Goal: Task Accomplishment & Management: Complete application form

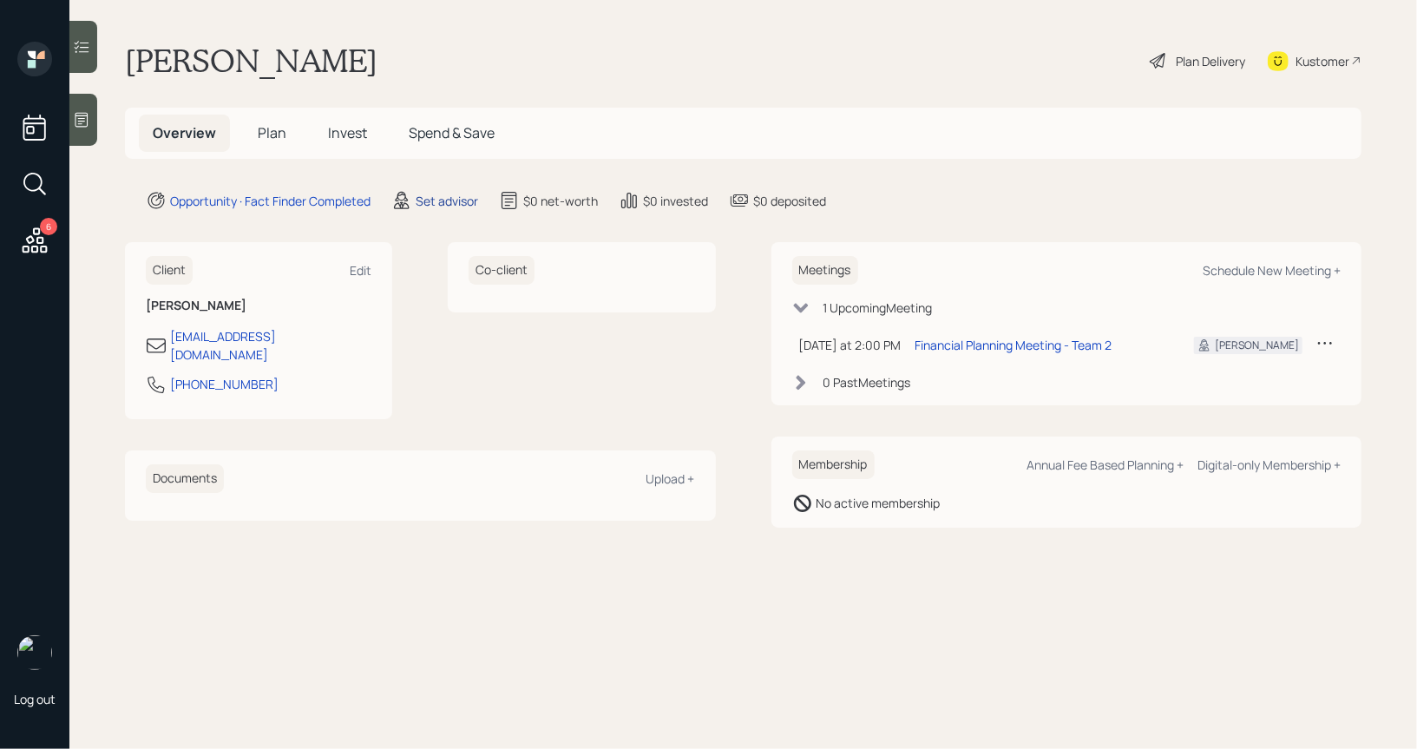
click at [434, 199] on div "Set advisor" at bounding box center [447, 201] width 62 height 18
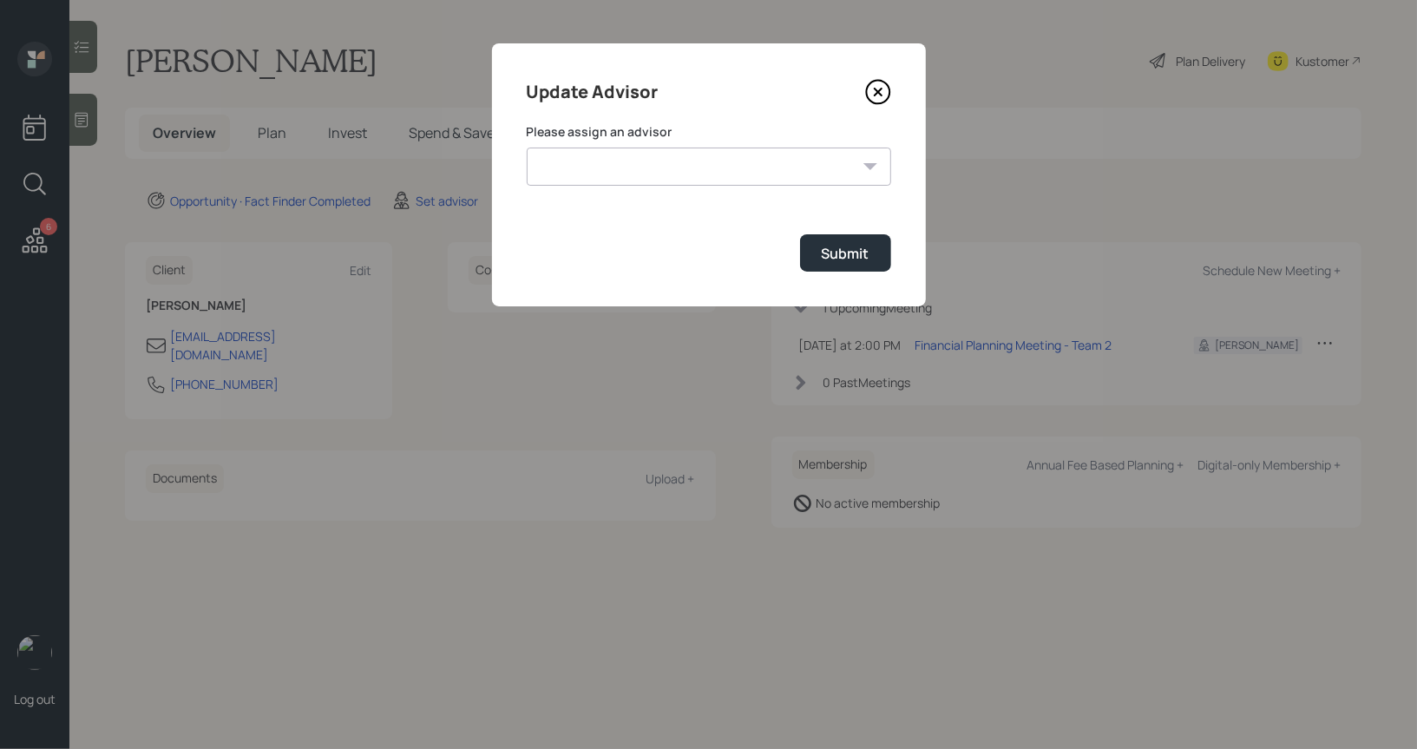
click at [728, 170] on select "[PERSON_NAME] [PERSON_NAME] End [PERSON_NAME] [PERSON_NAME] [PERSON_NAME] [PERS…" at bounding box center [709, 167] width 364 height 38
select select "8b79112e-3cfb-44f9-89e7-15267fe946c1"
click at [527, 148] on select "[PERSON_NAME] [PERSON_NAME] End [PERSON_NAME] [PERSON_NAME] [PERSON_NAME] [PERS…" at bounding box center [709, 167] width 364 height 38
click at [857, 251] on div "Submit" at bounding box center [846, 253] width 48 height 19
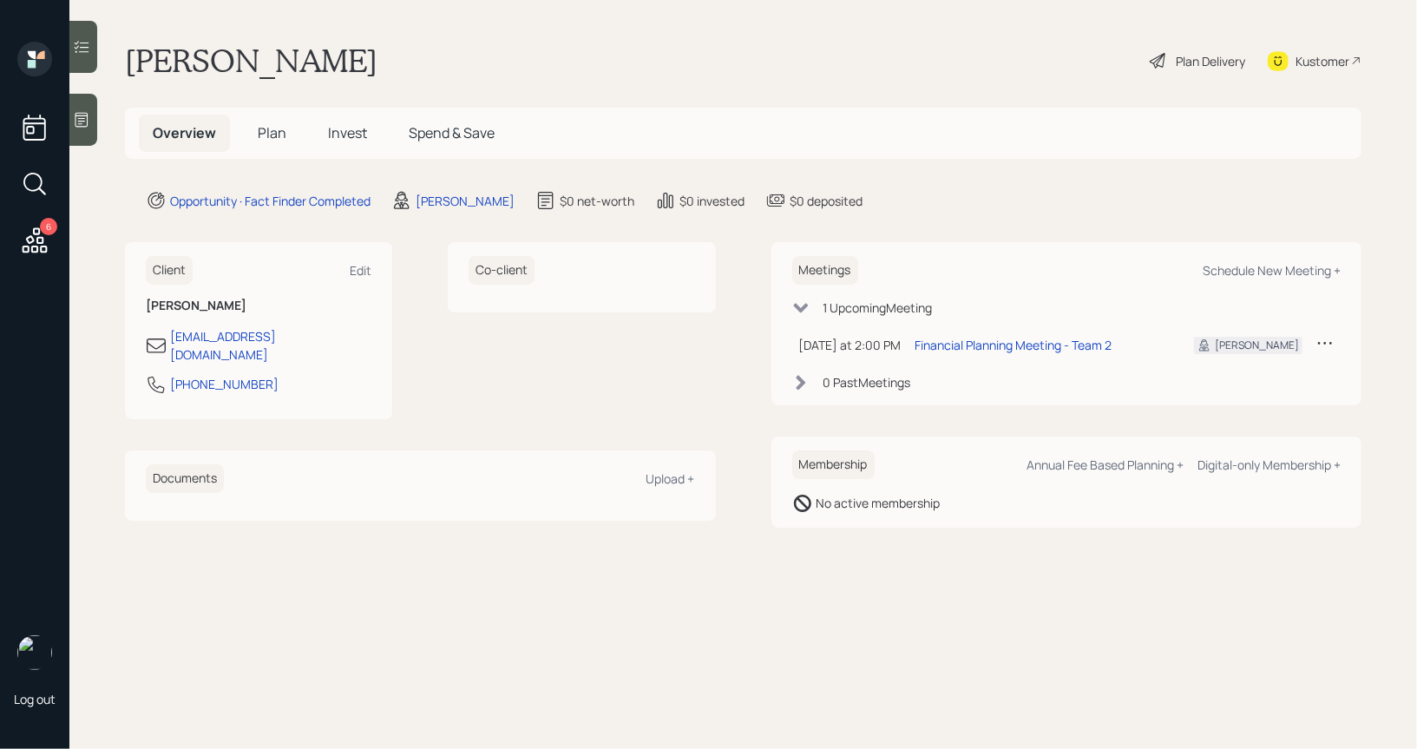
click at [79, 119] on icon at bounding box center [81, 119] width 17 height 17
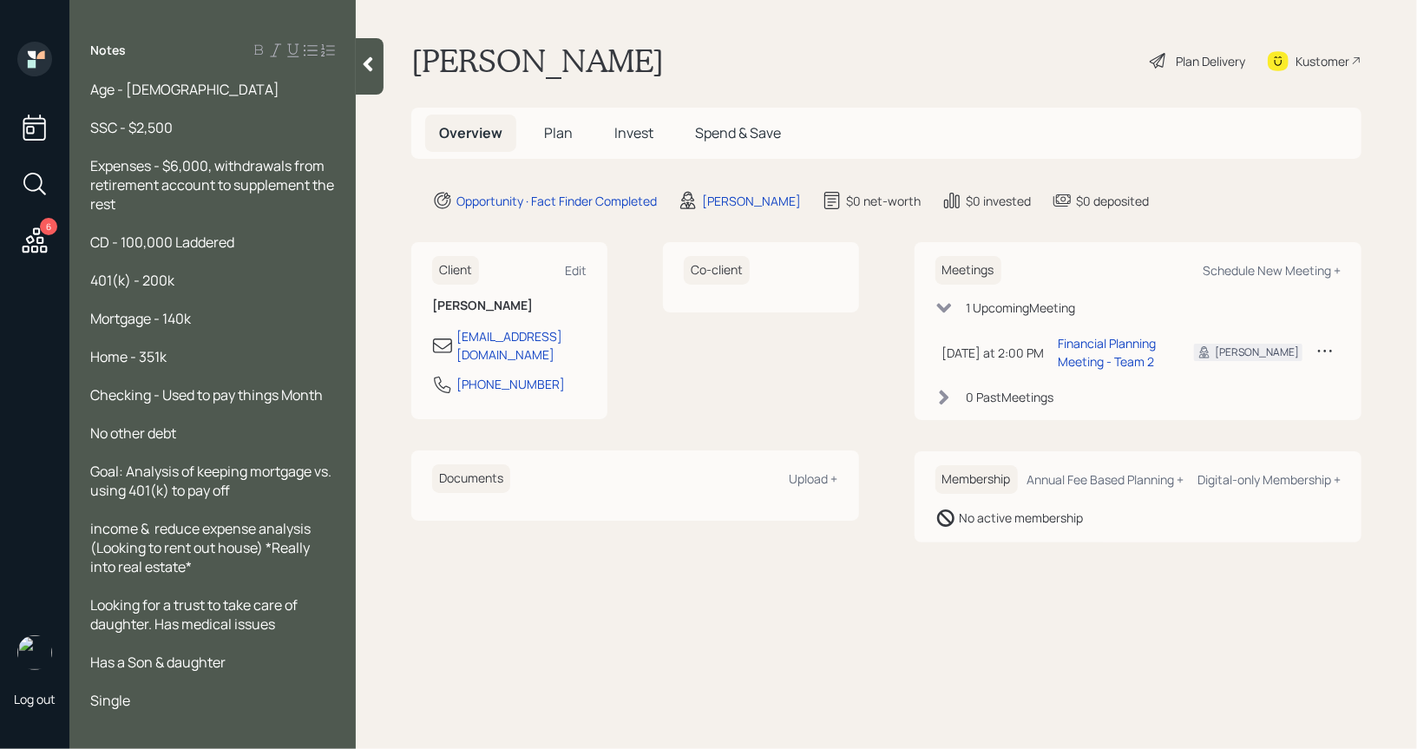
click at [554, 130] on span "Plan" at bounding box center [558, 132] width 29 height 19
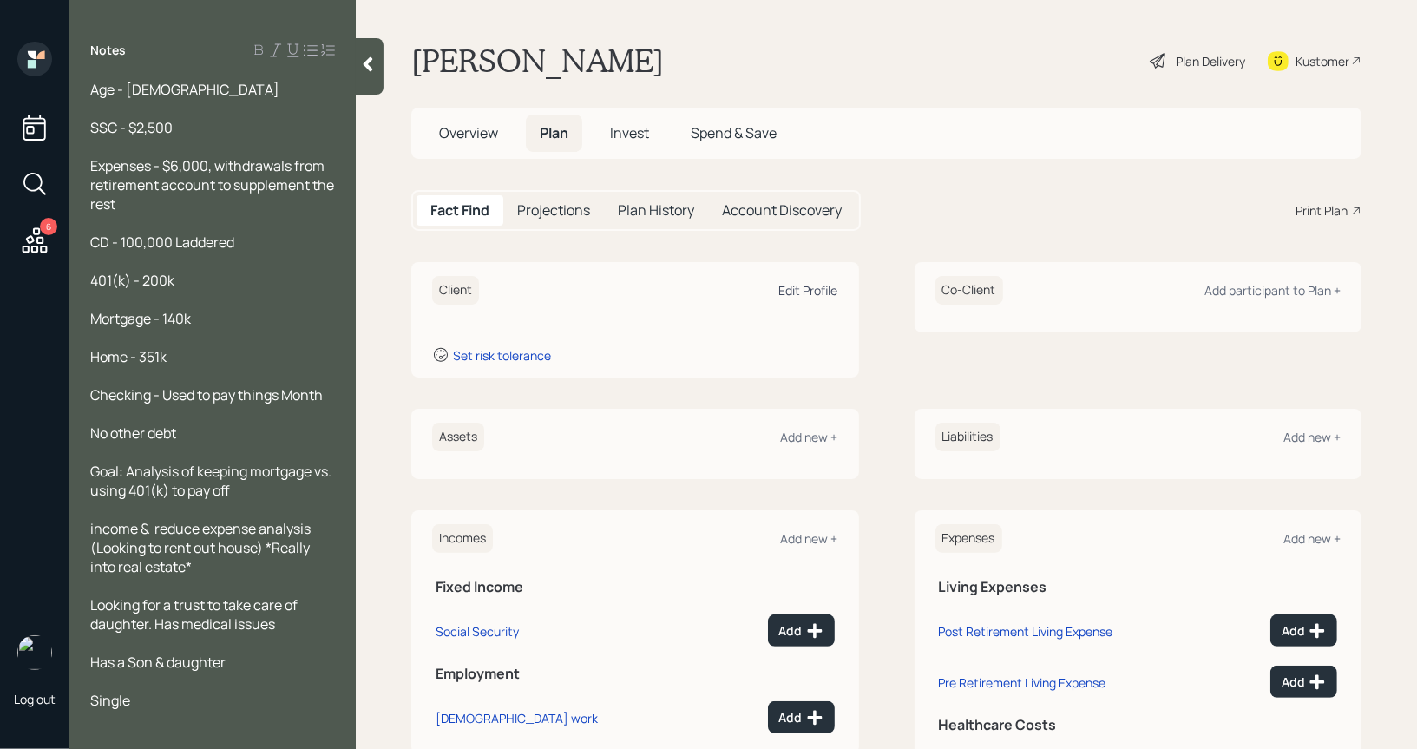
click at [804, 289] on div "Edit Profile" at bounding box center [808, 290] width 59 height 16
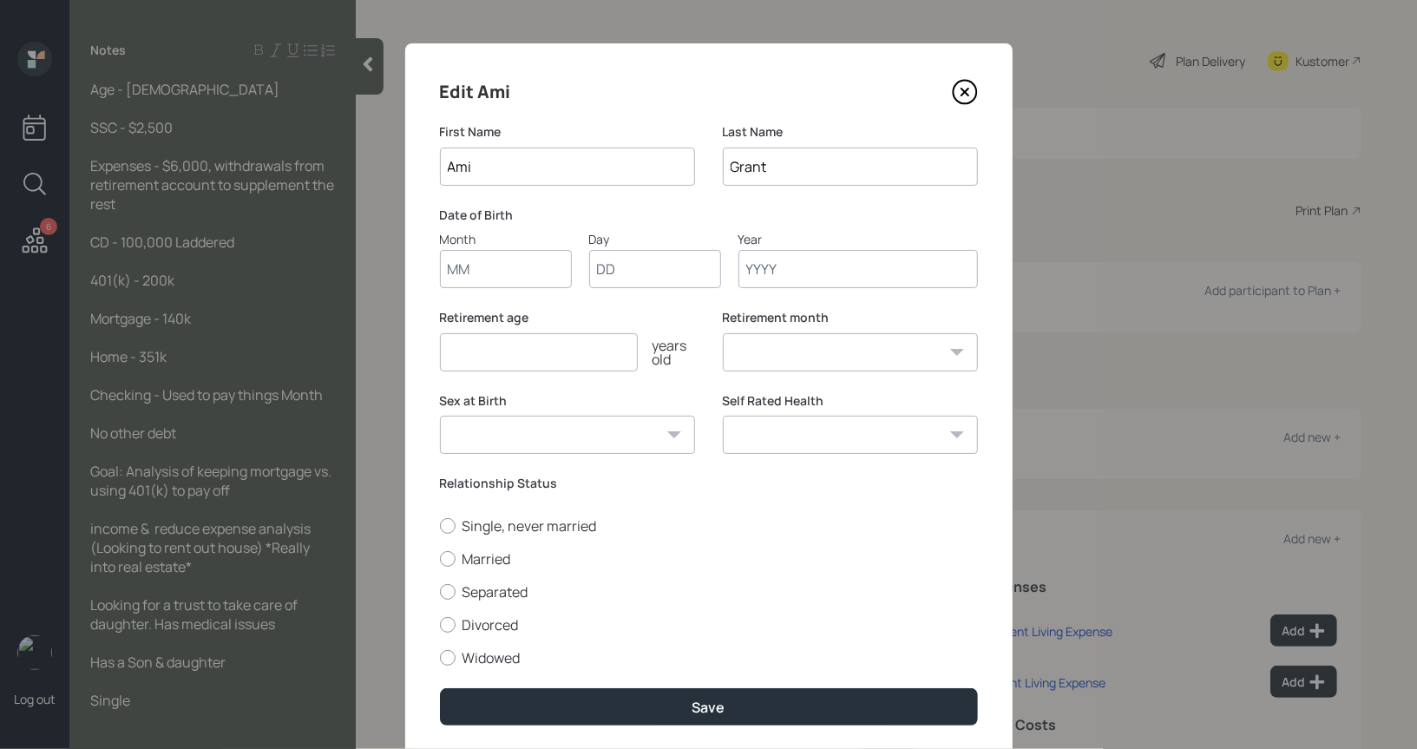
click at [504, 263] on input "Month" at bounding box center [506, 269] width 132 height 38
type input "01"
type input "1951"
select select "1"
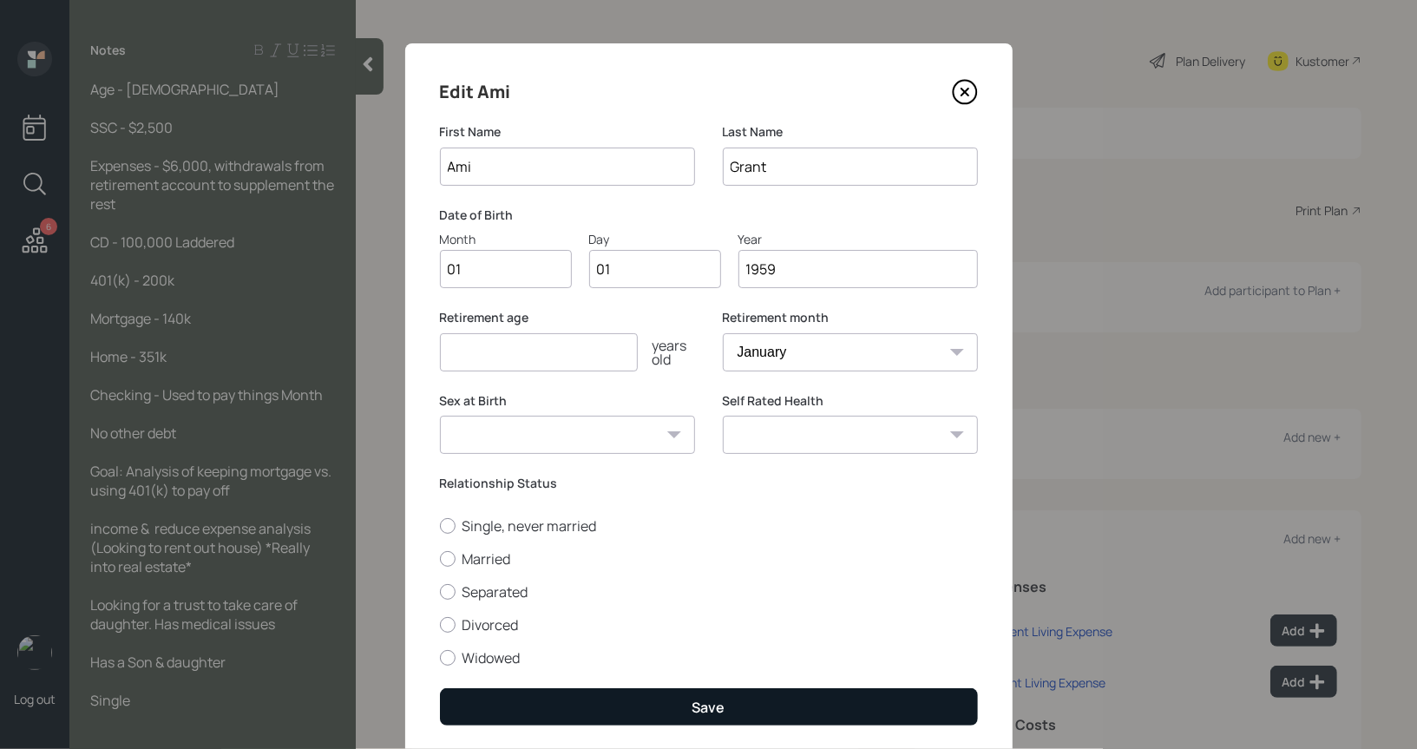
type input "1959"
click at [549, 704] on button "Save" at bounding box center [709, 706] width 538 height 37
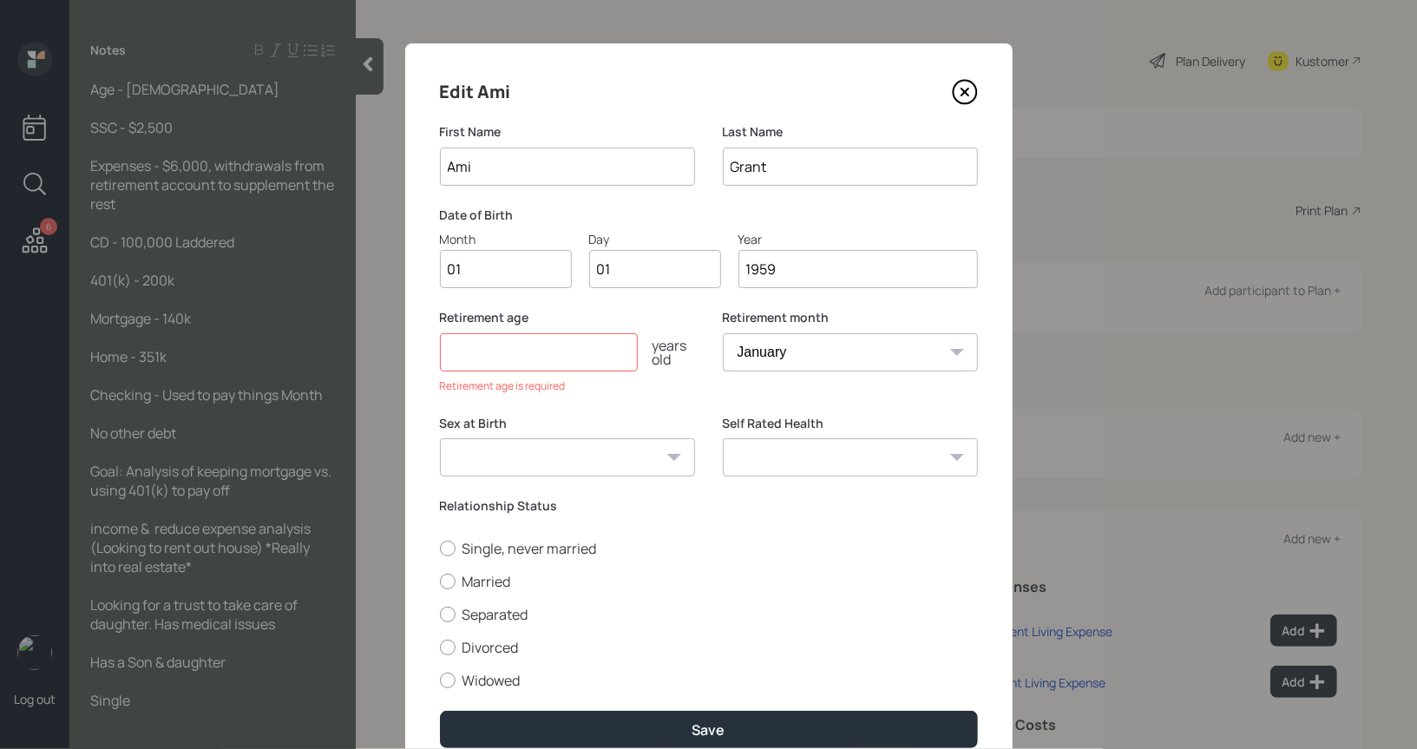
click at [486, 361] on input "number" at bounding box center [539, 352] width 198 height 38
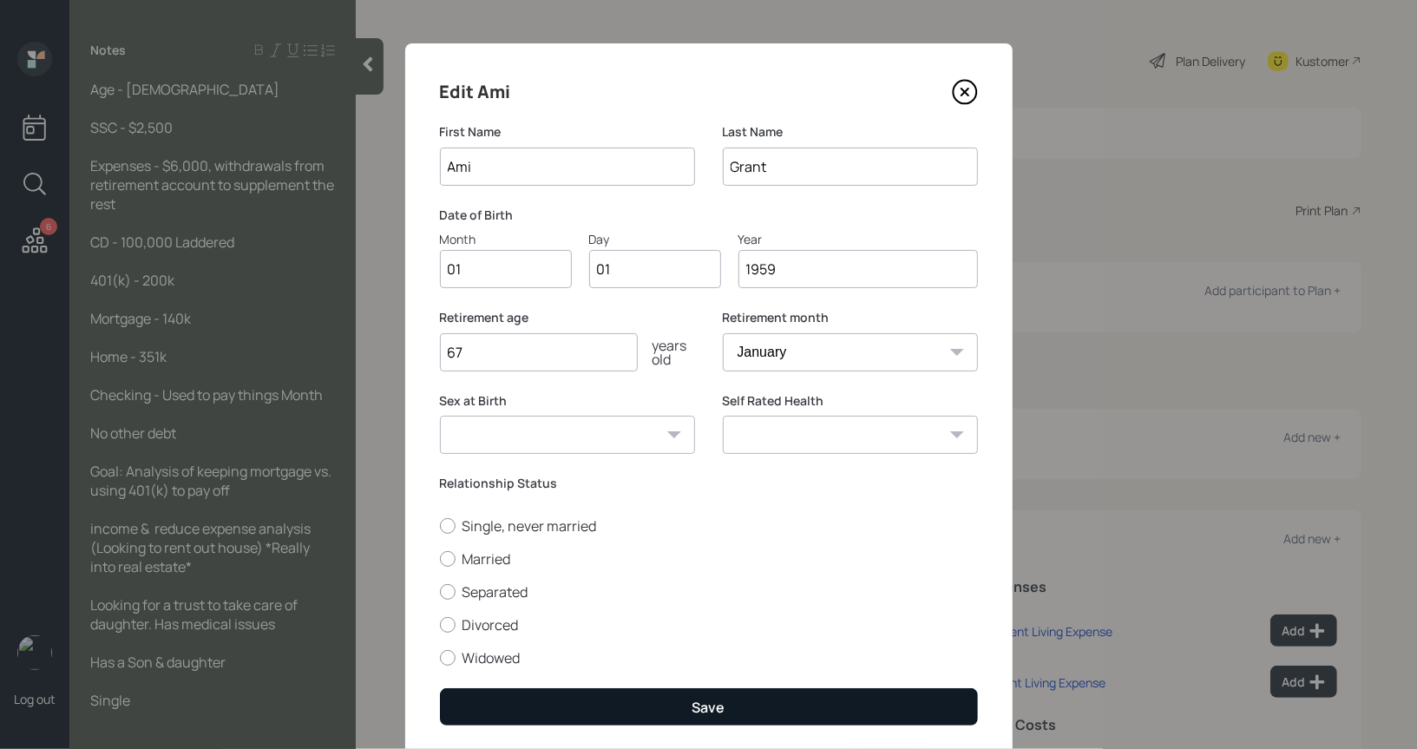
type input "67"
click at [605, 704] on button "Save" at bounding box center [709, 706] width 538 height 37
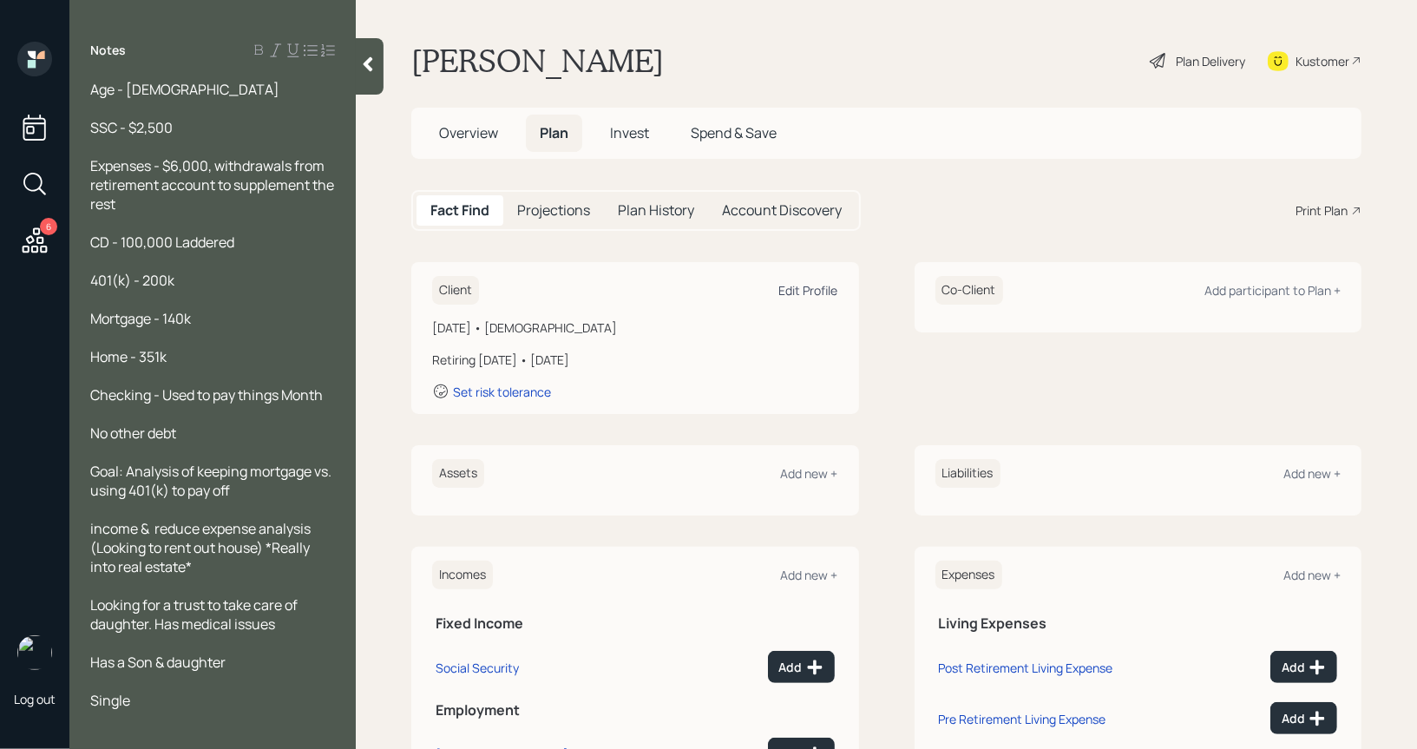
click at [802, 292] on div "Edit Profile" at bounding box center [808, 290] width 59 height 16
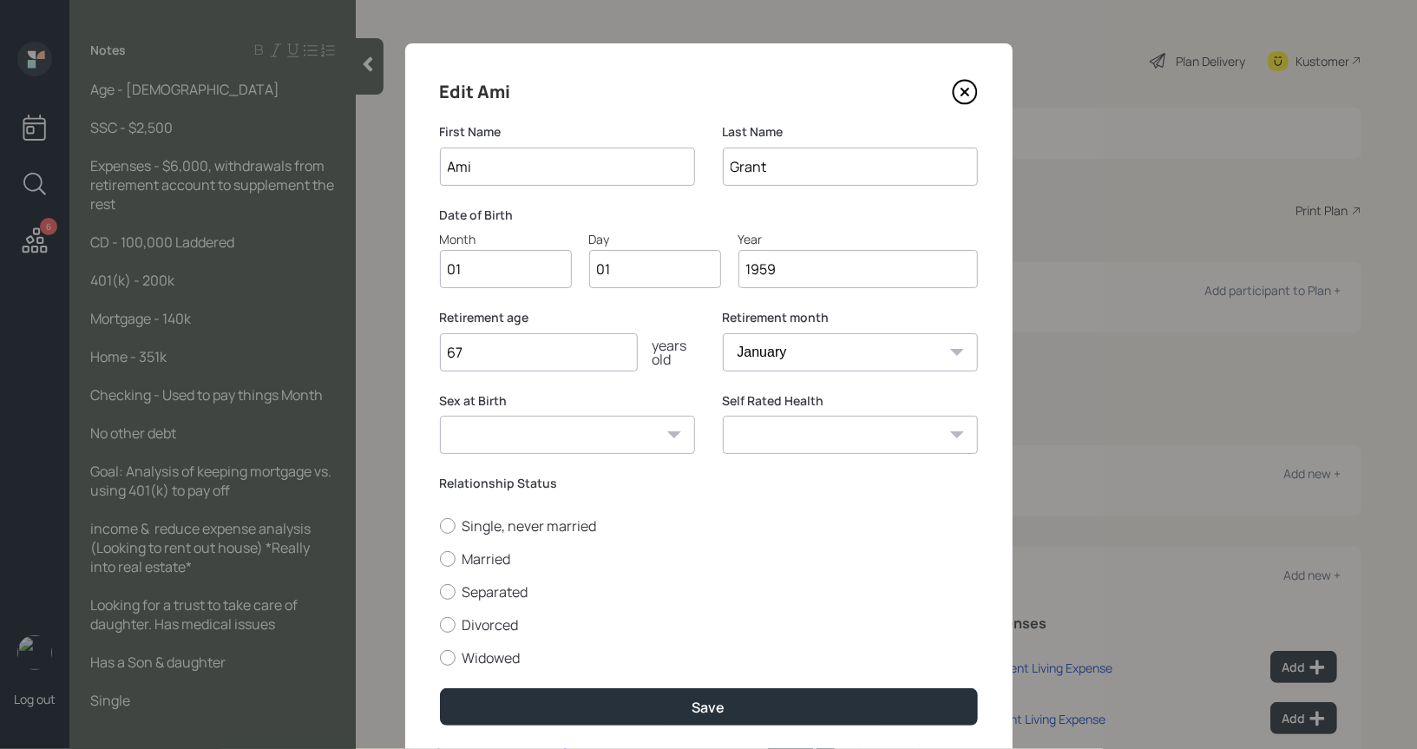
click at [793, 274] on input "1959" at bounding box center [857, 269] width 239 height 38
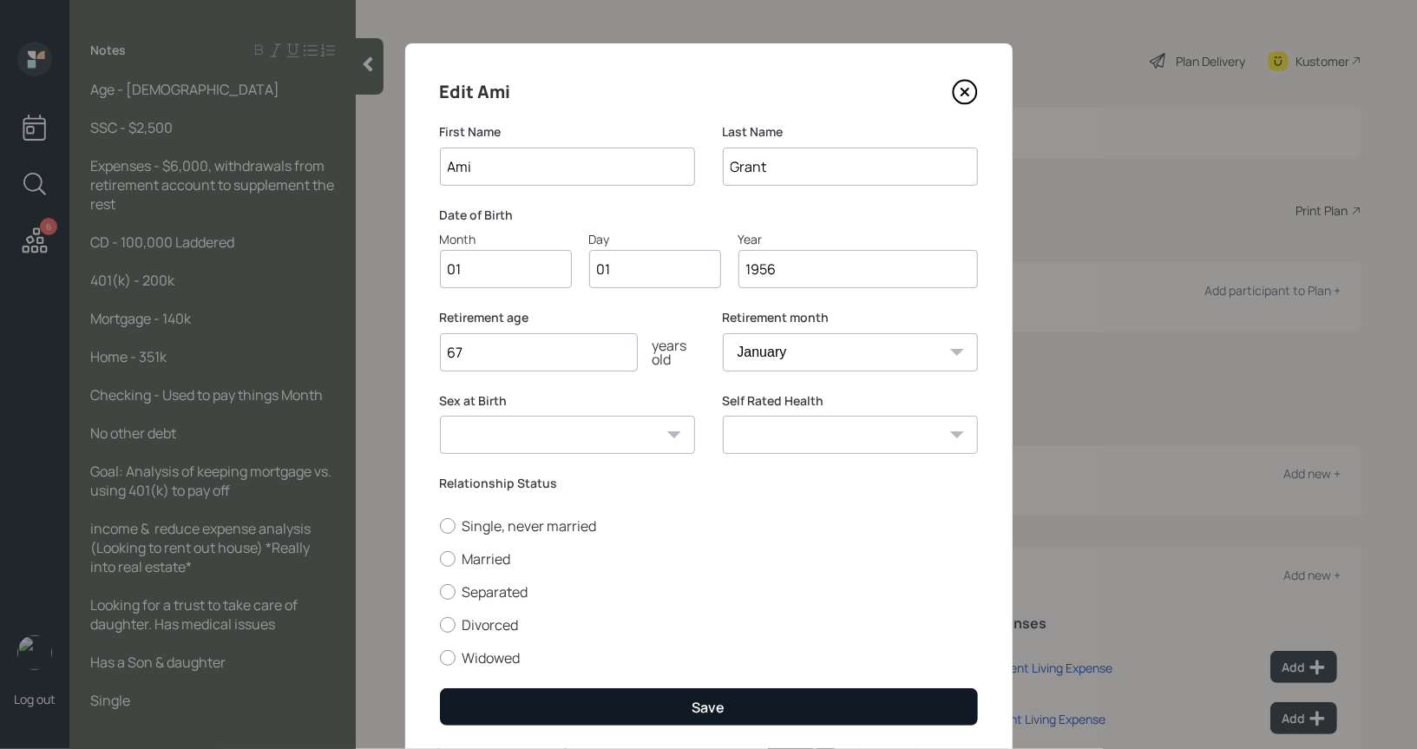
type input "1956"
click at [678, 699] on button "Save" at bounding box center [709, 706] width 538 height 37
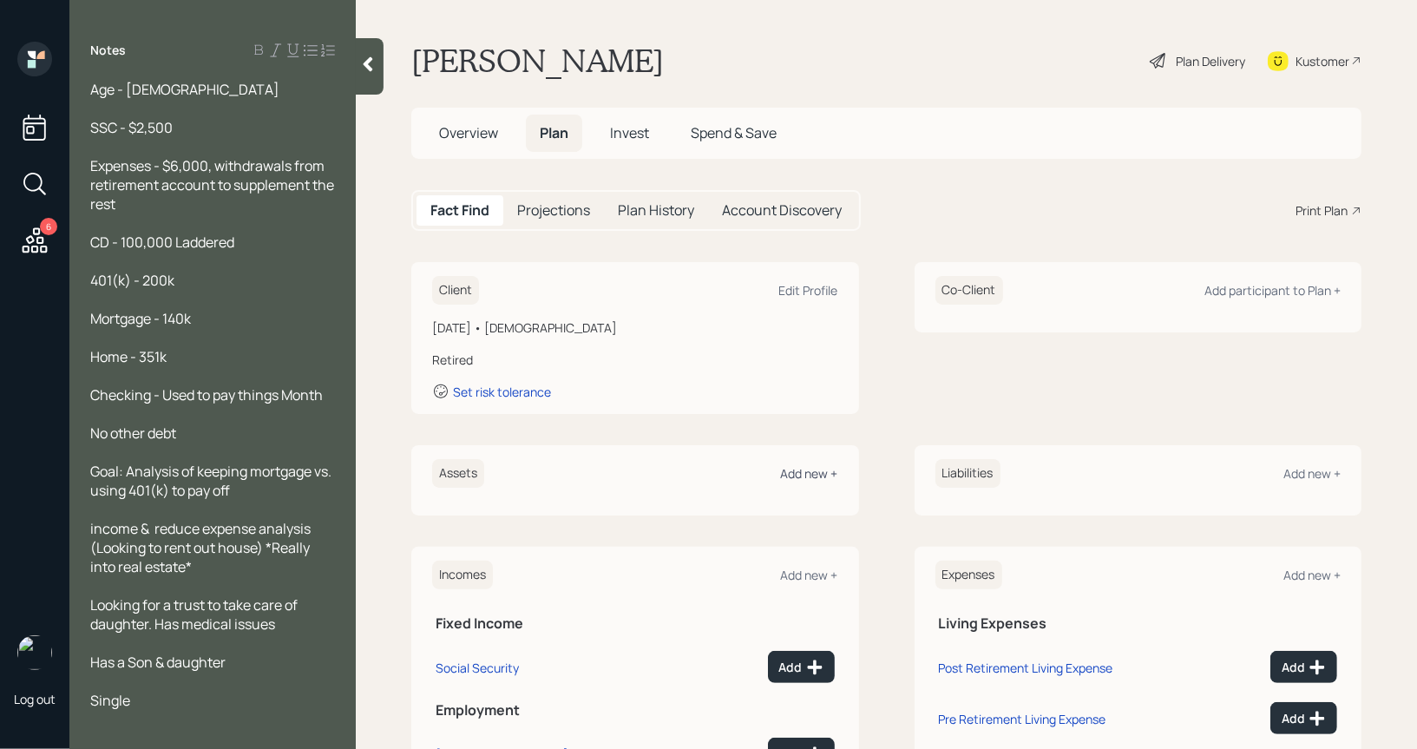
click at [802, 479] on div "Add new +" at bounding box center [809, 473] width 57 height 16
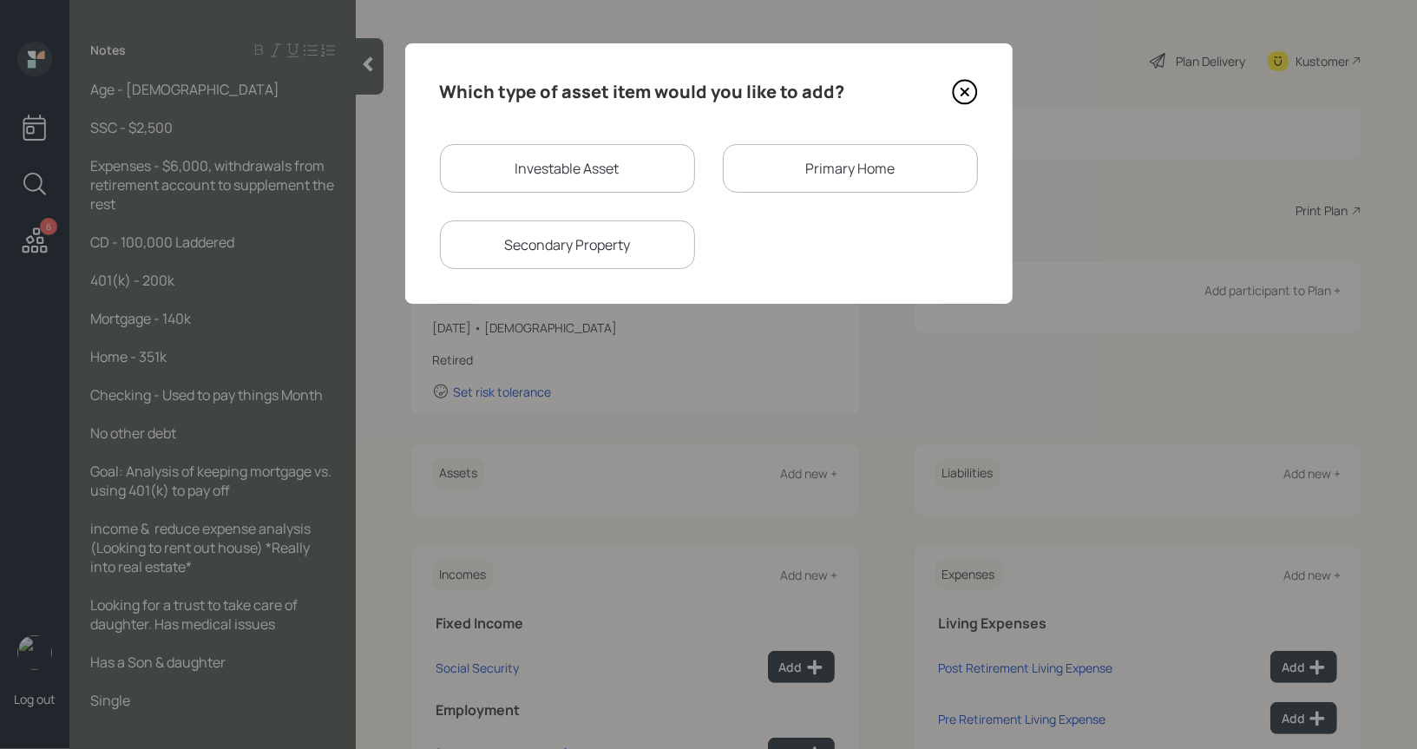
click at [550, 169] on div "Investable Asset" at bounding box center [567, 168] width 255 height 49
select select "taxable"
select select "balanced"
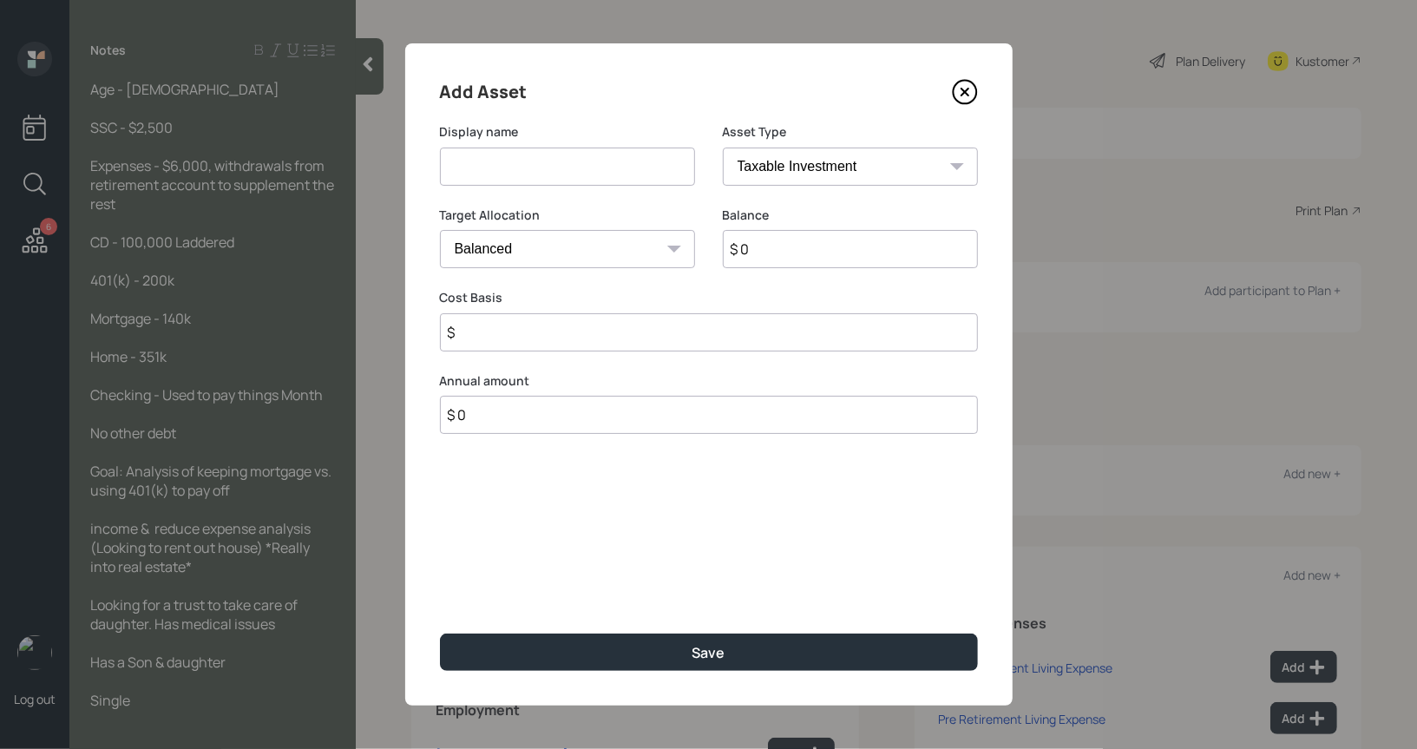
click at [572, 171] on input at bounding box center [567, 167] width 255 height 38
type input "401k"
click at [829, 172] on select "SEP [PERSON_NAME] IRA 401(k) [PERSON_NAME] 401(k) 403(b) [PERSON_NAME] 403(b) 4…" at bounding box center [850, 167] width 255 height 38
select select "company_sponsored"
click at [723, 148] on select "SEP [PERSON_NAME] IRA 401(k) [PERSON_NAME] 401(k) 403(b) [PERSON_NAME] 403(b) 4…" at bounding box center [850, 167] width 255 height 38
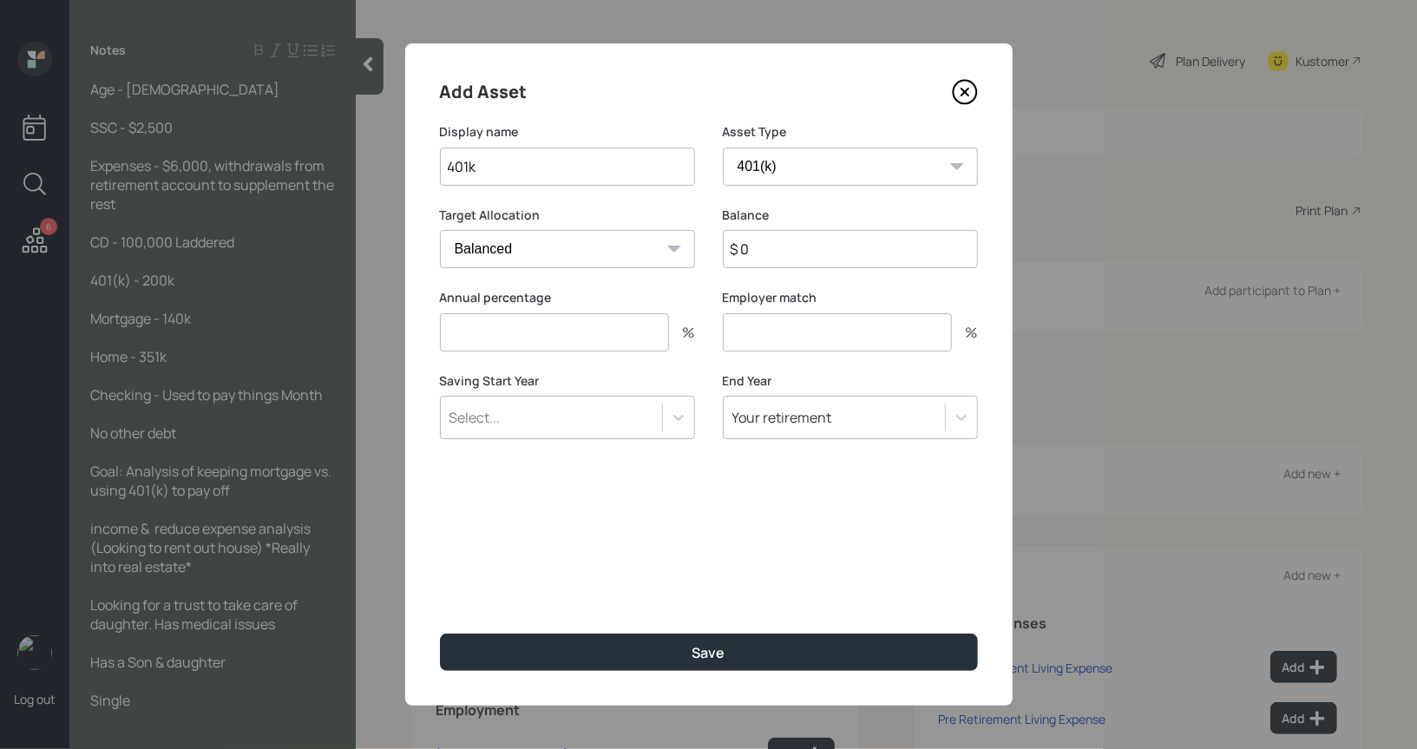
click at [756, 244] on input "$ 0" at bounding box center [850, 249] width 255 height 38
type input "$ 200,000"
click at [551, 337] on input "number" at bounding box center [554, 332] width 229 height 38
type input "0"
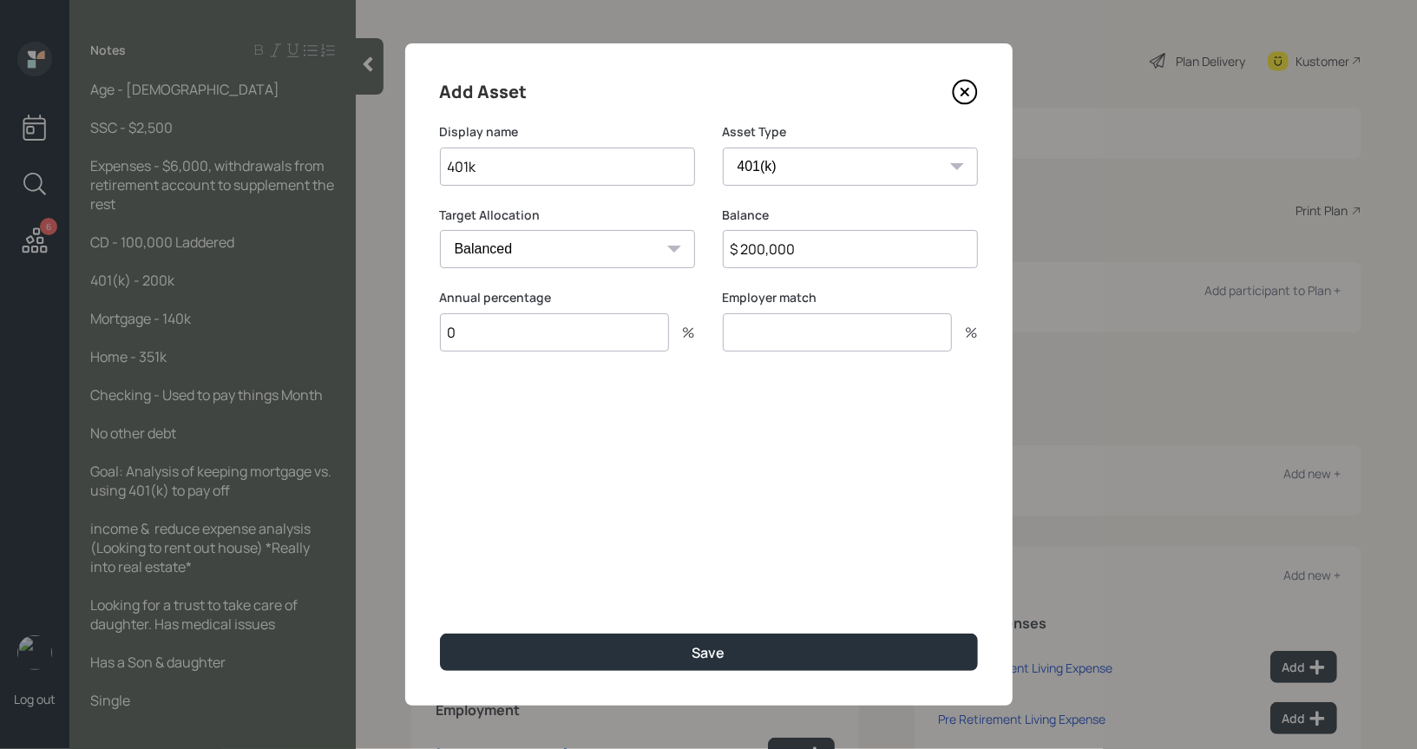
click at [764, 337] on input "number" at bounding box center [837, 332] width 229 height 38
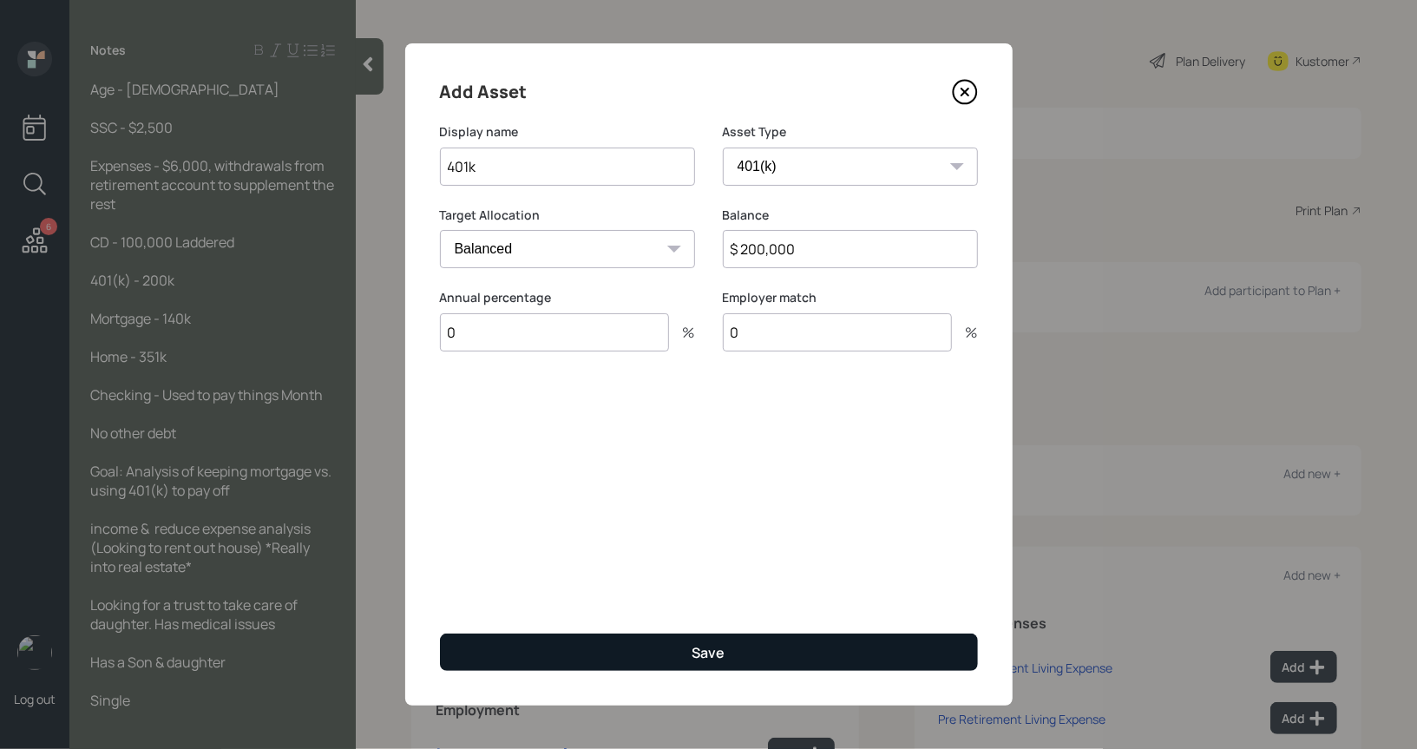
type input "0"
click at [535, 655] on button "Save" at bounding box center [709, 651] width 538 height 37
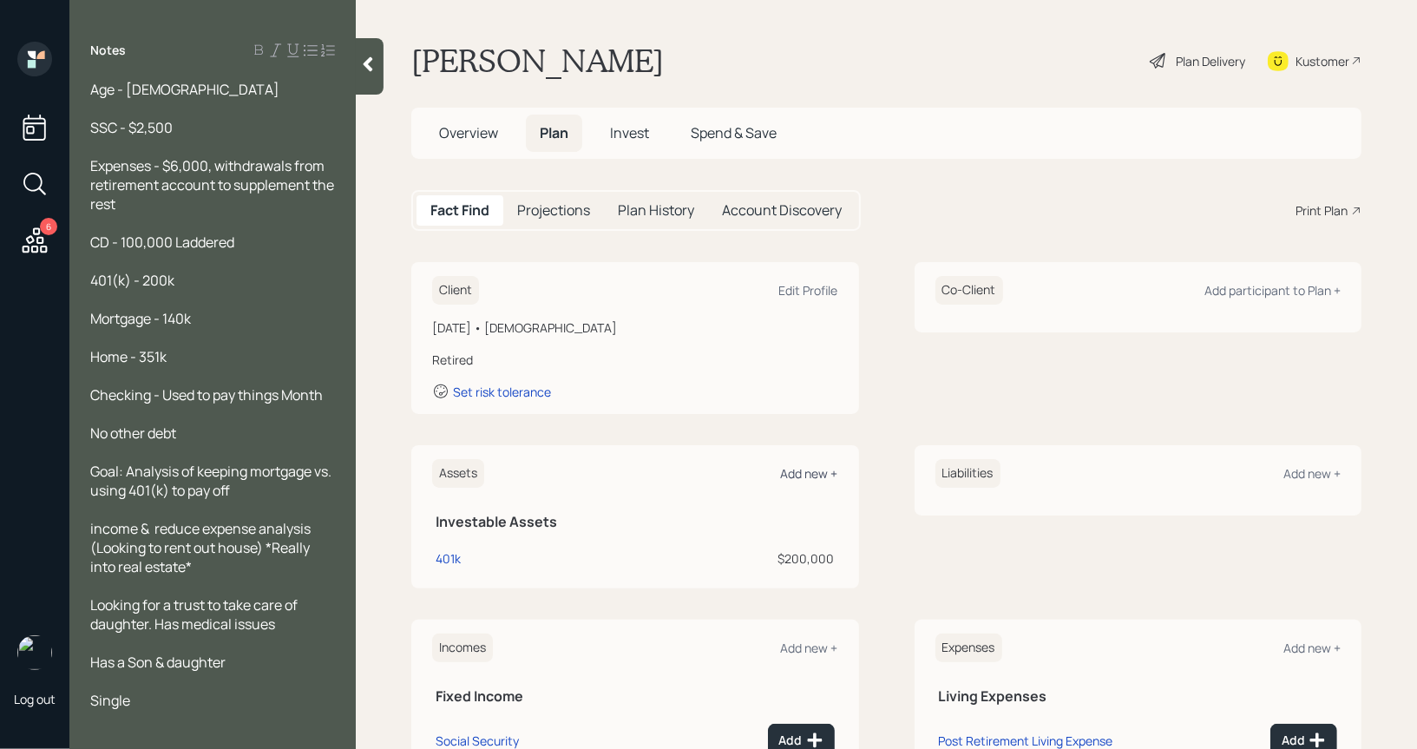
click at [799, 469] on div "Add new +" at bounding box center [809, 473] width 57 height 16
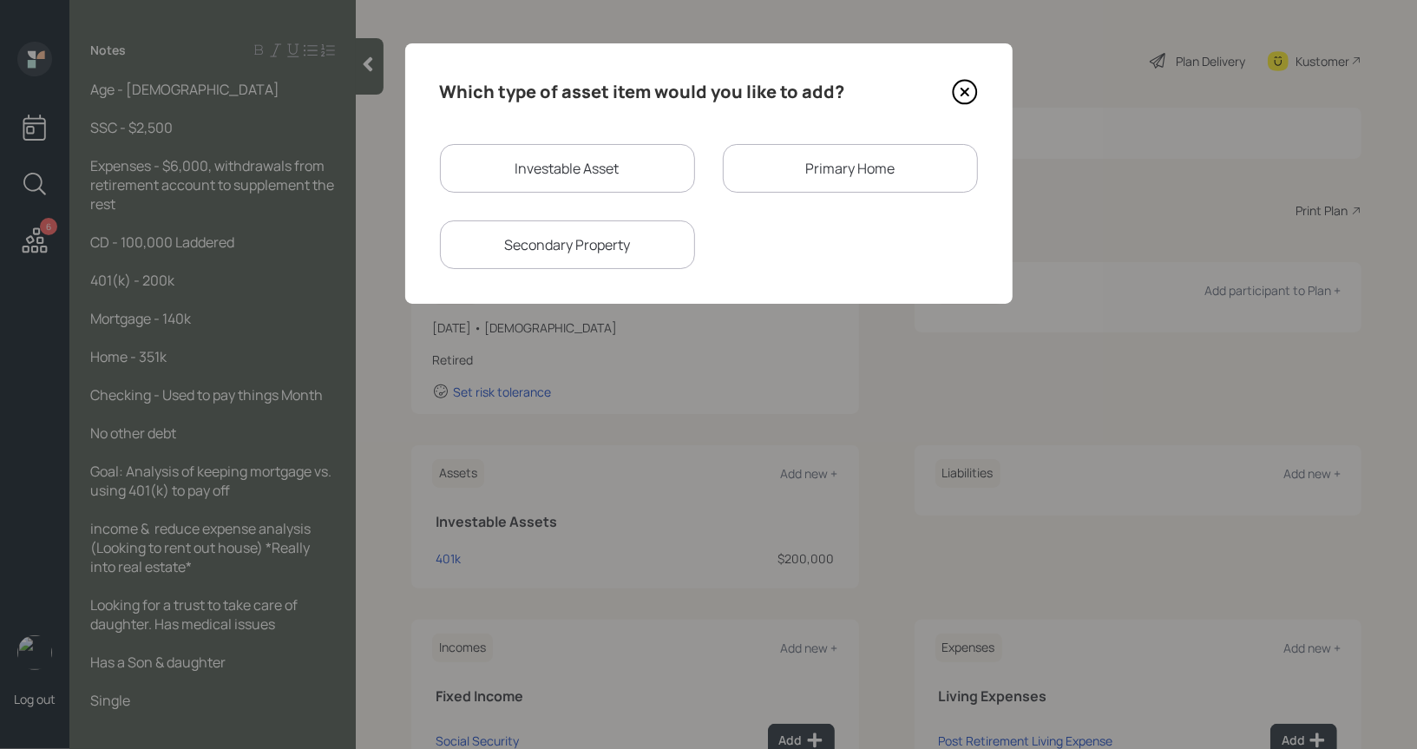
click at [522, 164] on div "Investable Asset" at bounding box center [567, 168] width 255 height 49
select select "taxable"
select select "balanced"
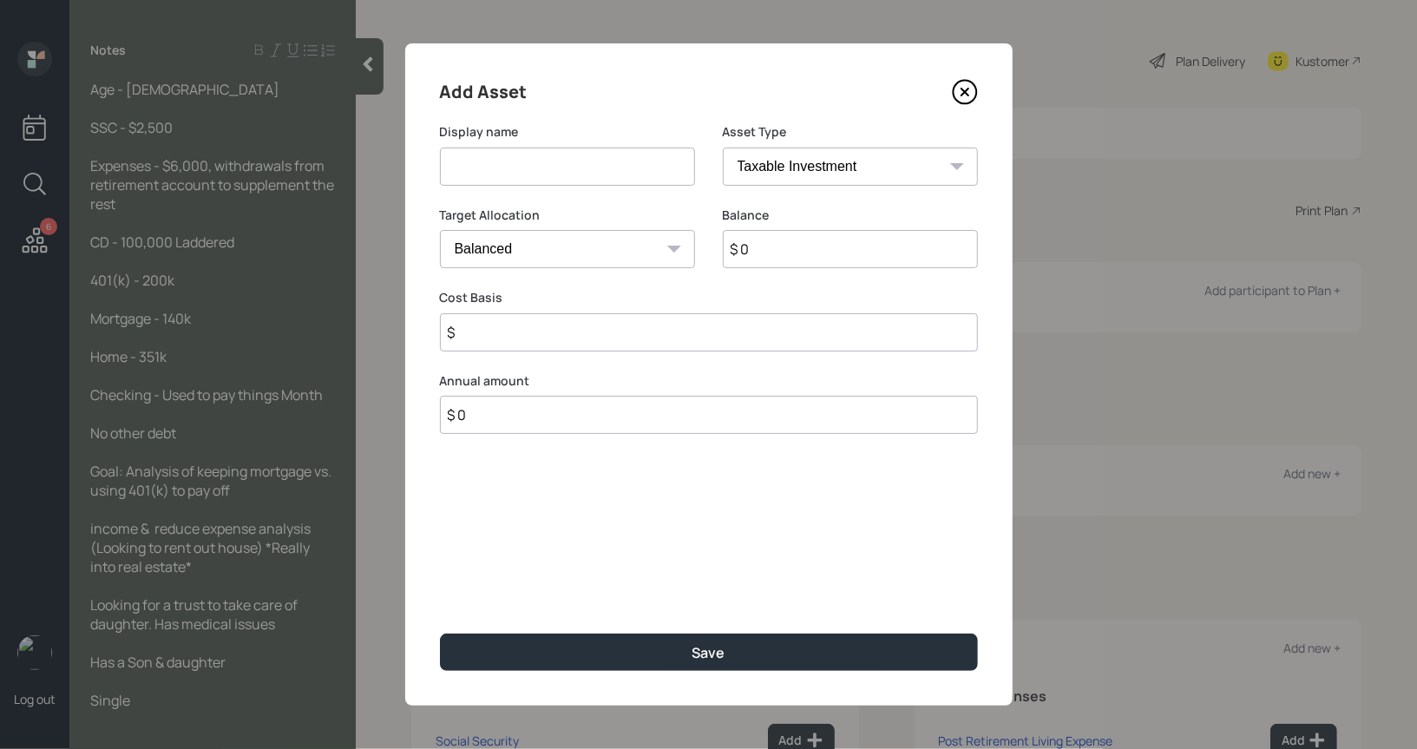
click at [516, 167] on input at bounding box center [567, 167] width 255 height 38
type input "CD's"
click at [828, 250] on input "$ 0" at bounding box center [850, 249] width 255 height 38
type input "$ 100,000"
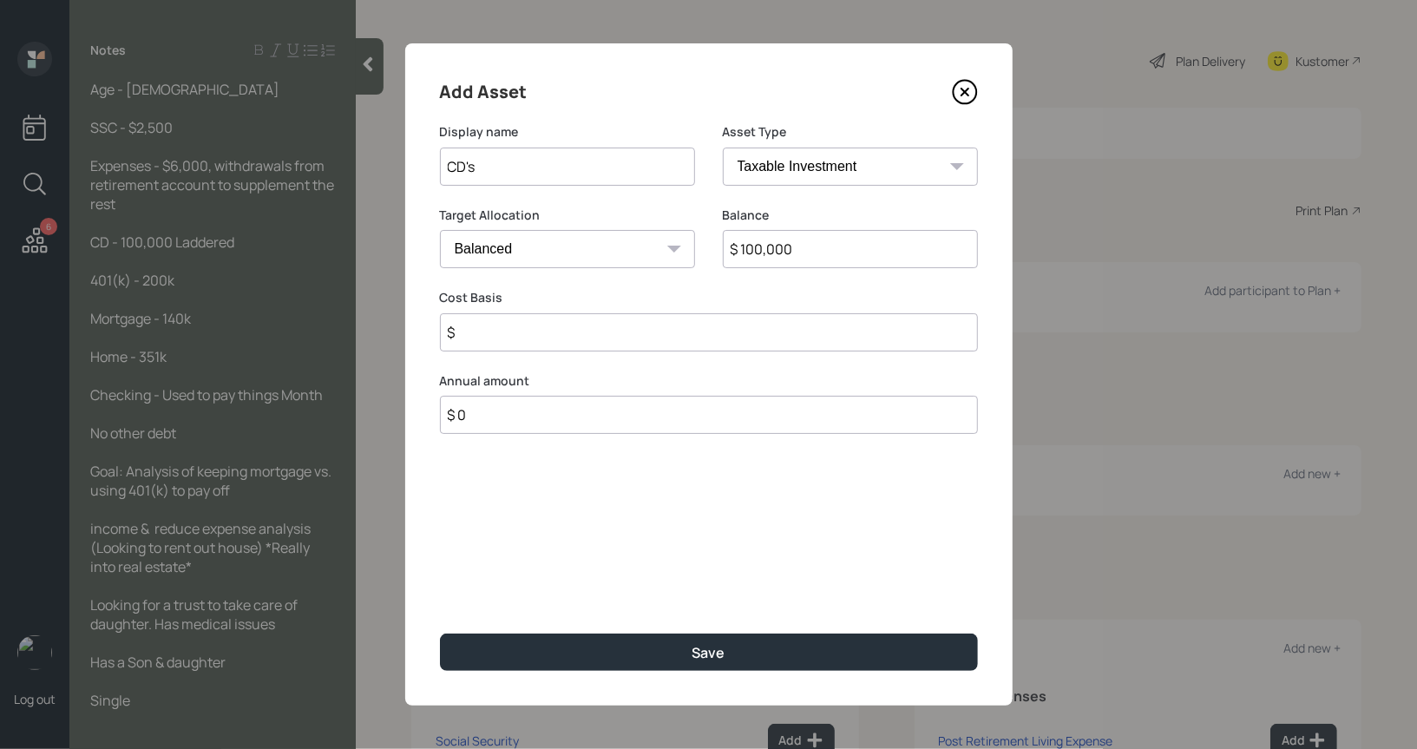
click at [541, 170] on input "CD's" at bounding box center [567, 167] width 255 height 38
type input "CD's (laddered)"
click at [502, 264] on select "Cash Conservative Balanced Aggressive" at bounding box center [567, 249] width 255 height 38
select select "conservative"
click at [440, 230] on select "Cash Conservative Balanced Aggressive" at bounding box center [567, 249] width 255 height 38
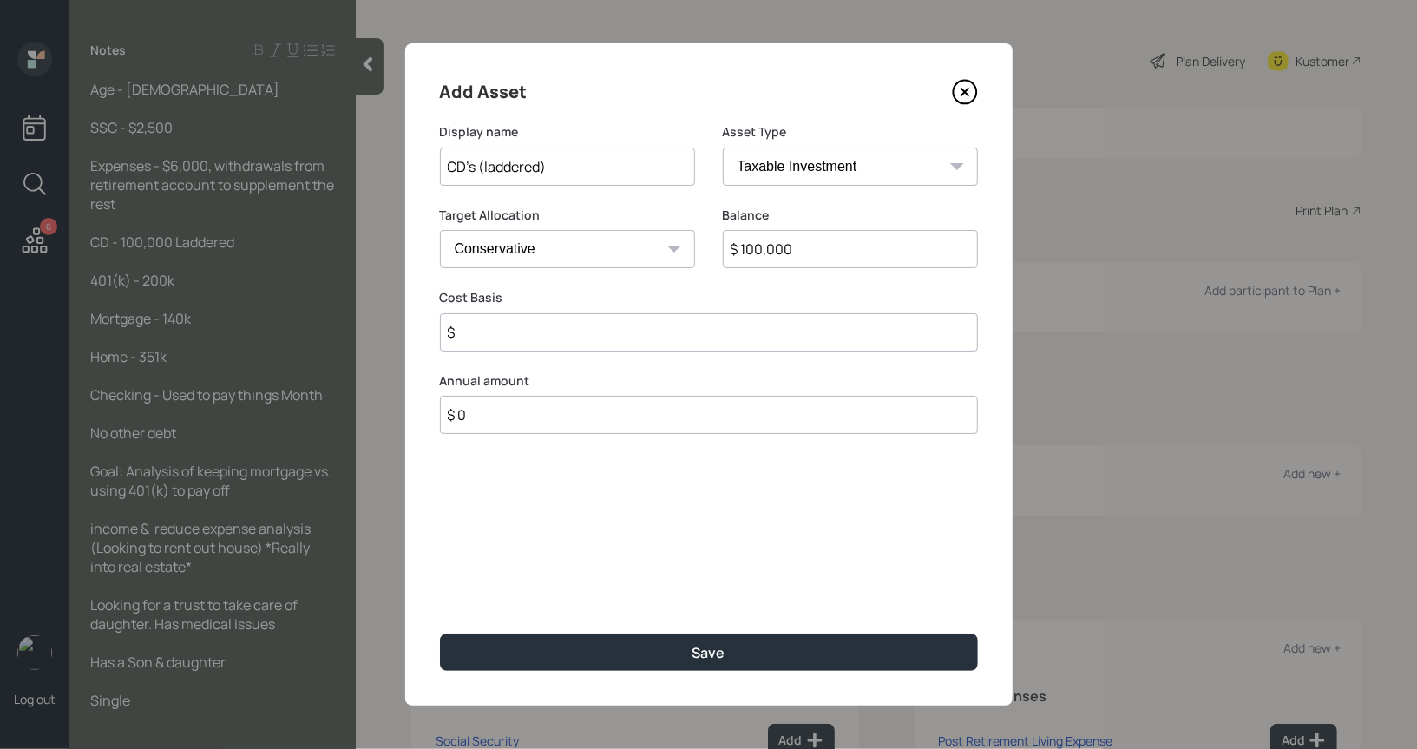
click at [479, 337] on input "$" at bounding box center [709, 332] width 538 height 38
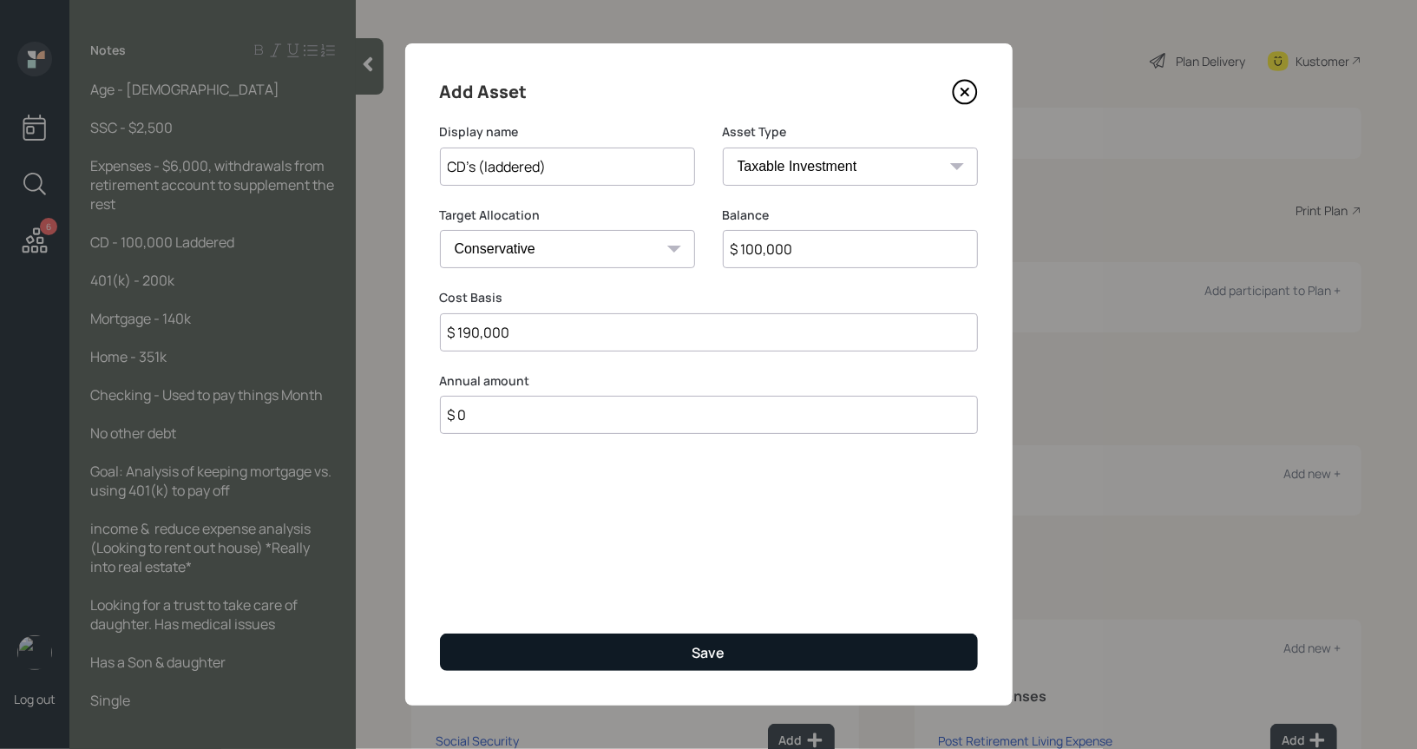
type input "$ 190,000"
click at [521, 642] on button "Save" at bounding box center [709, 651] width 538 height 37
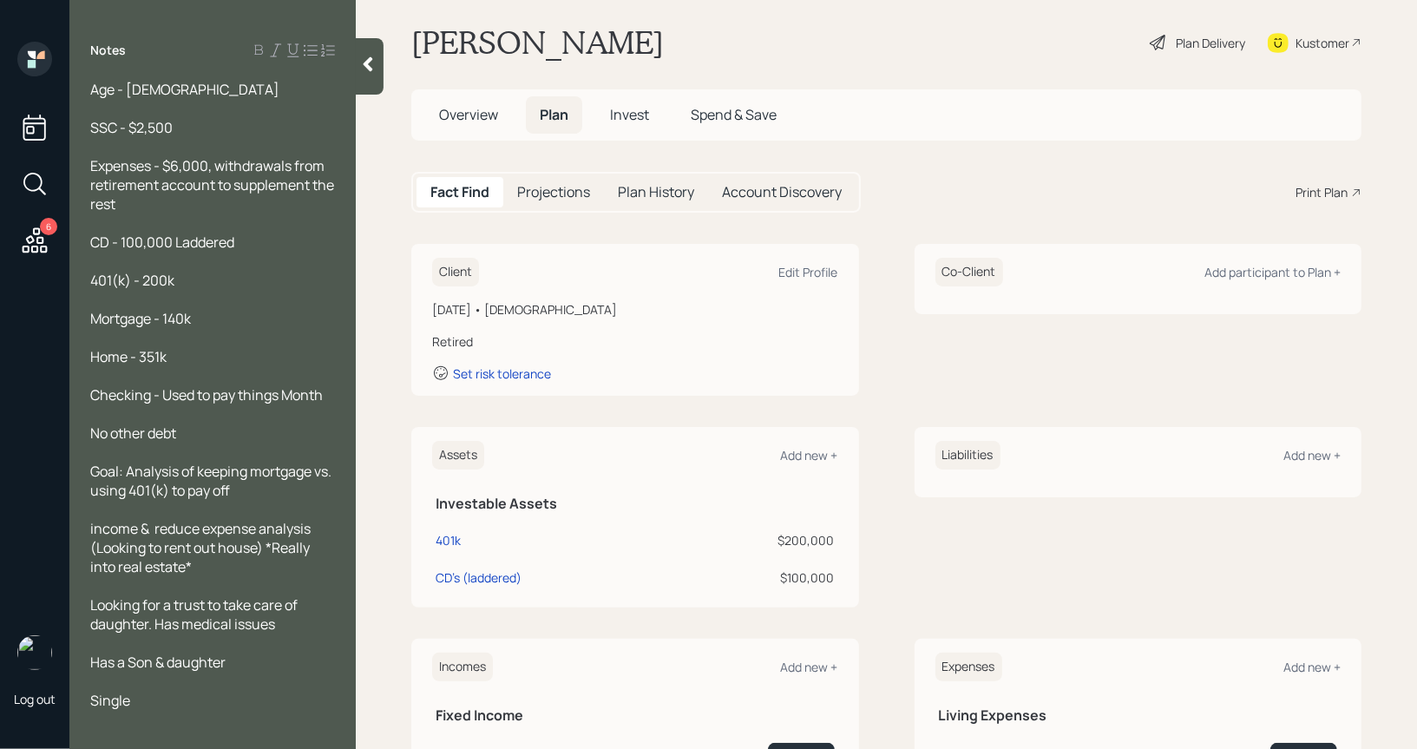
scroll to position [21, 0]
click at [802, 447] on div "Add new +" at bounding box center [809, 452] width 57 height 16
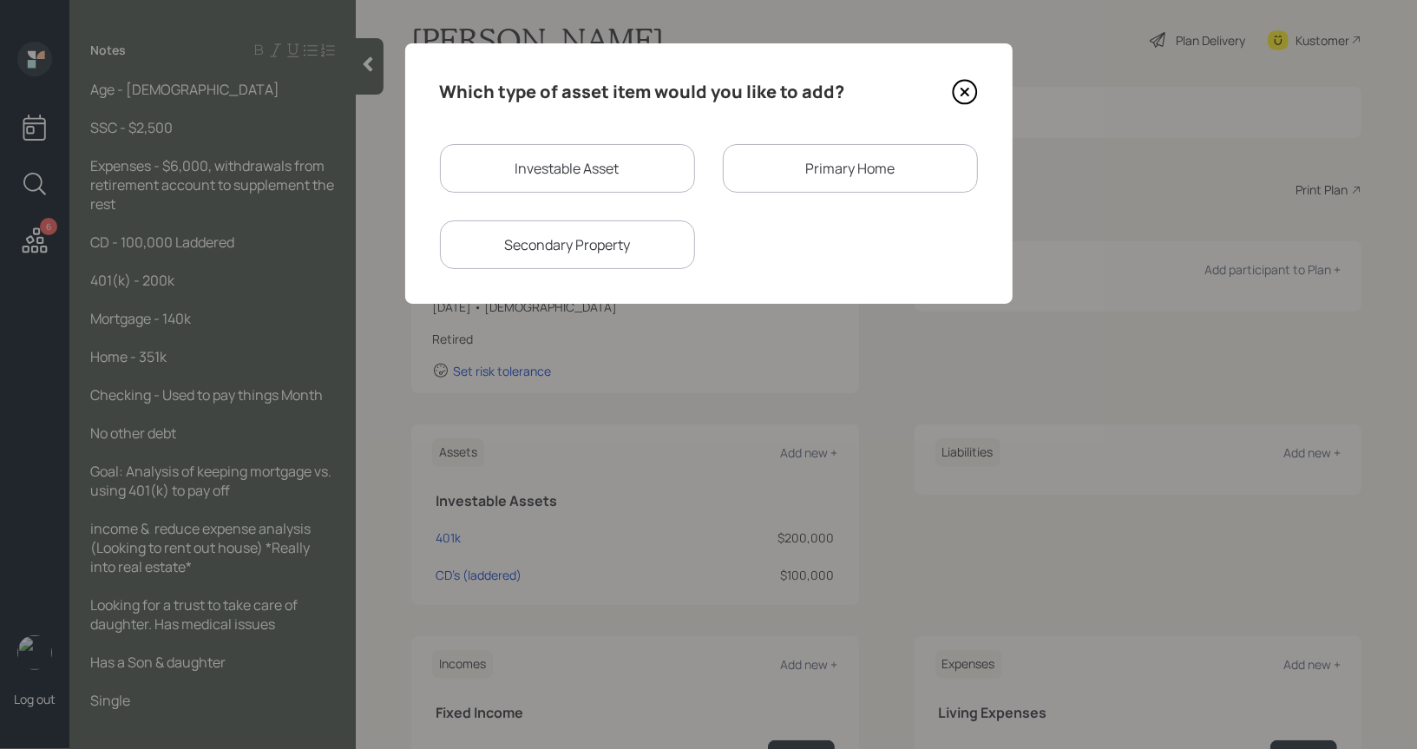
click at [595, 162] on div "Investable Asset" at bounding box center [567, 168] width 255 height 49
select select "taxable"
select select "balanced"
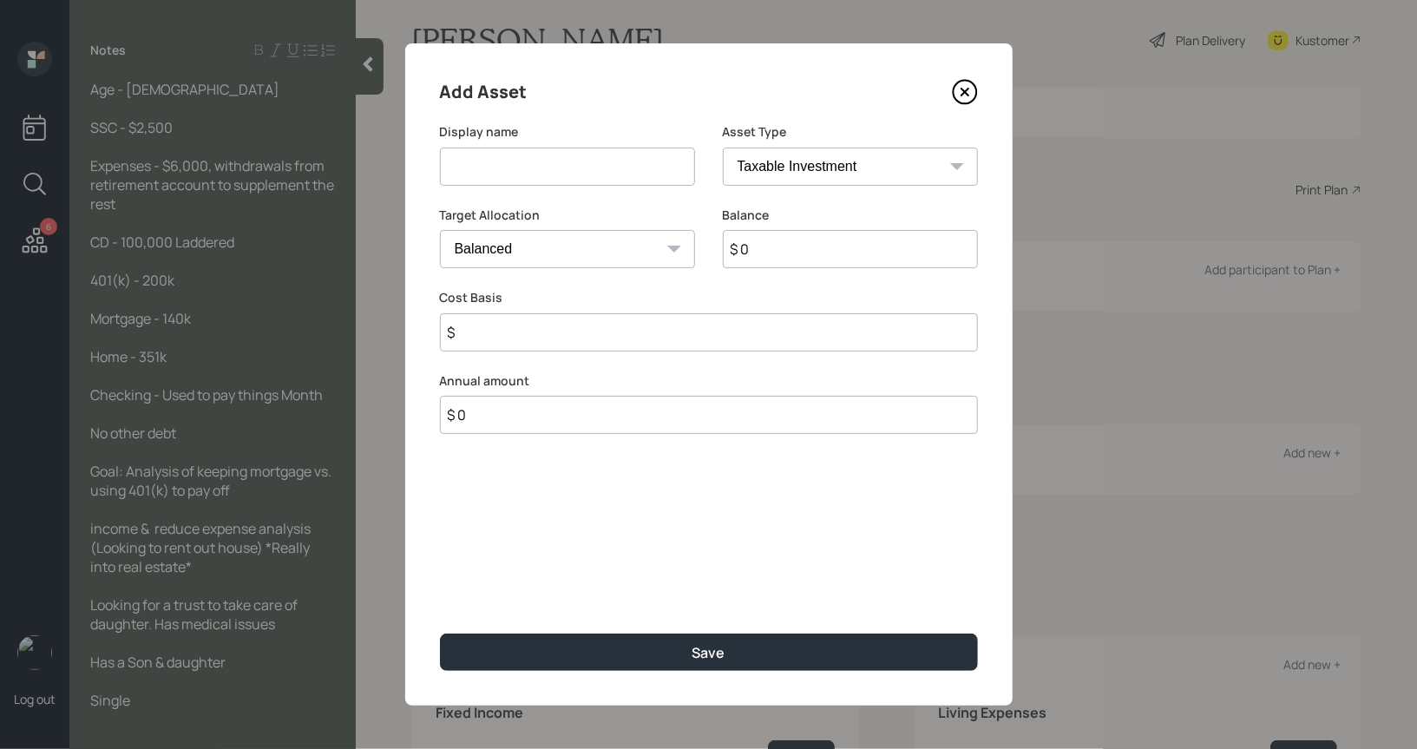
click at [567, 166] on input at bounding box center [567, 167] width 255 height 38
type input "Cash"
click at [768, 254] on input "$ 0" at bounding box center [850, 249] width 255 height 38
type input "$ 1"
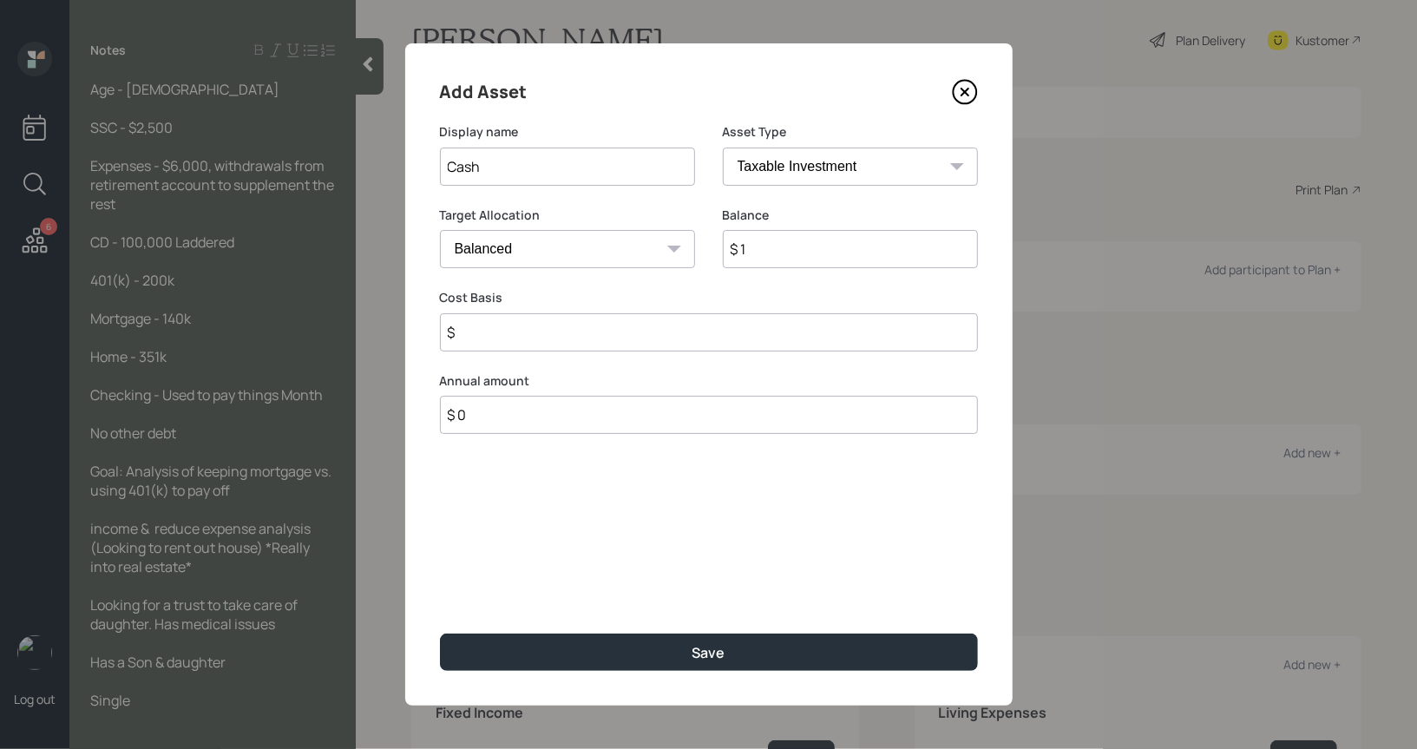
click at [632, 342] on input "$" at bounding box center [709, 332] width 538 height 38
type input "$ 1"
click at [566, 250] on select "Cash Conservative Balanced Aggressive" at bounding box center [567, 249] width 255 height 38
select select "uninvested"
click at [440, 230] on select "Cash Conservative Balanced Aggressive" at bounding box center [567, 249] width 255 height 38
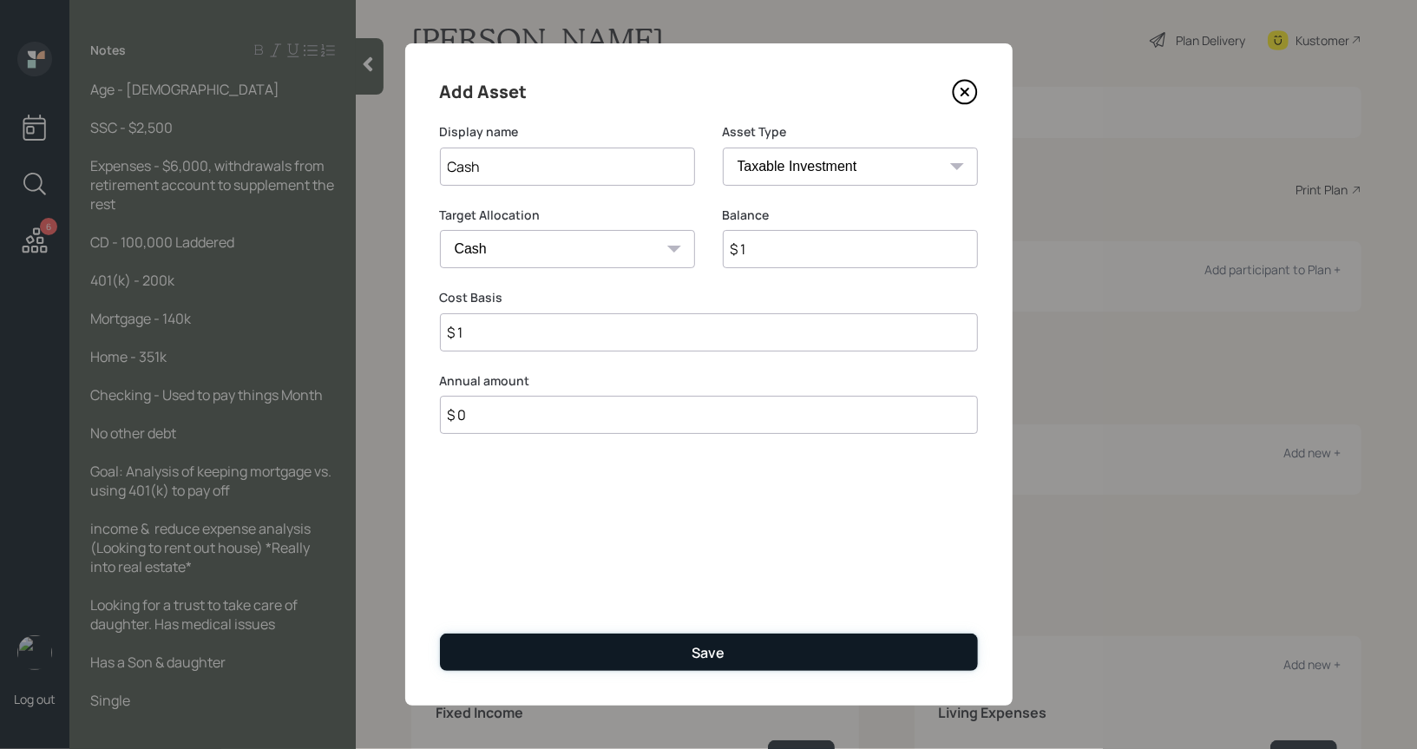
click at [592, 640] on button "Save" at bounding box center [709, 651] width 538 height 37
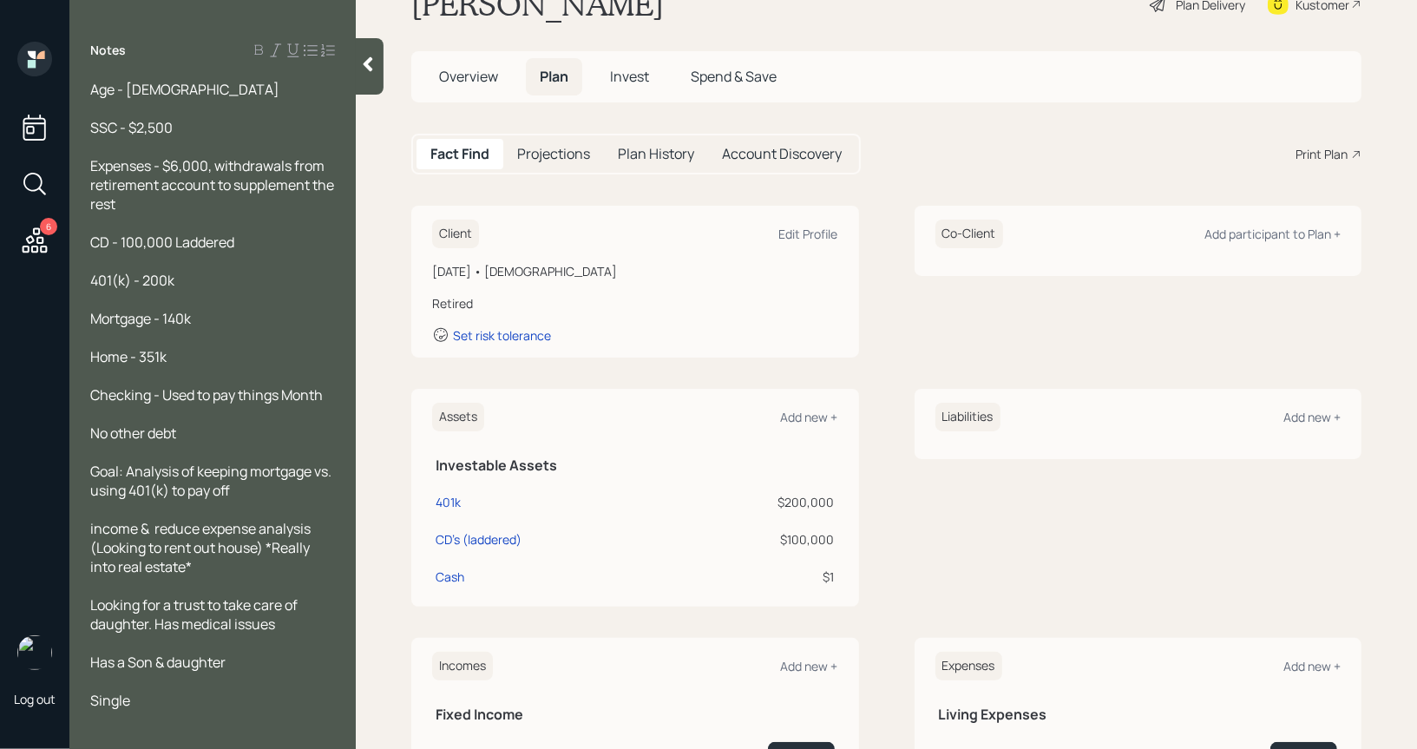
scroll to position [63, 0]
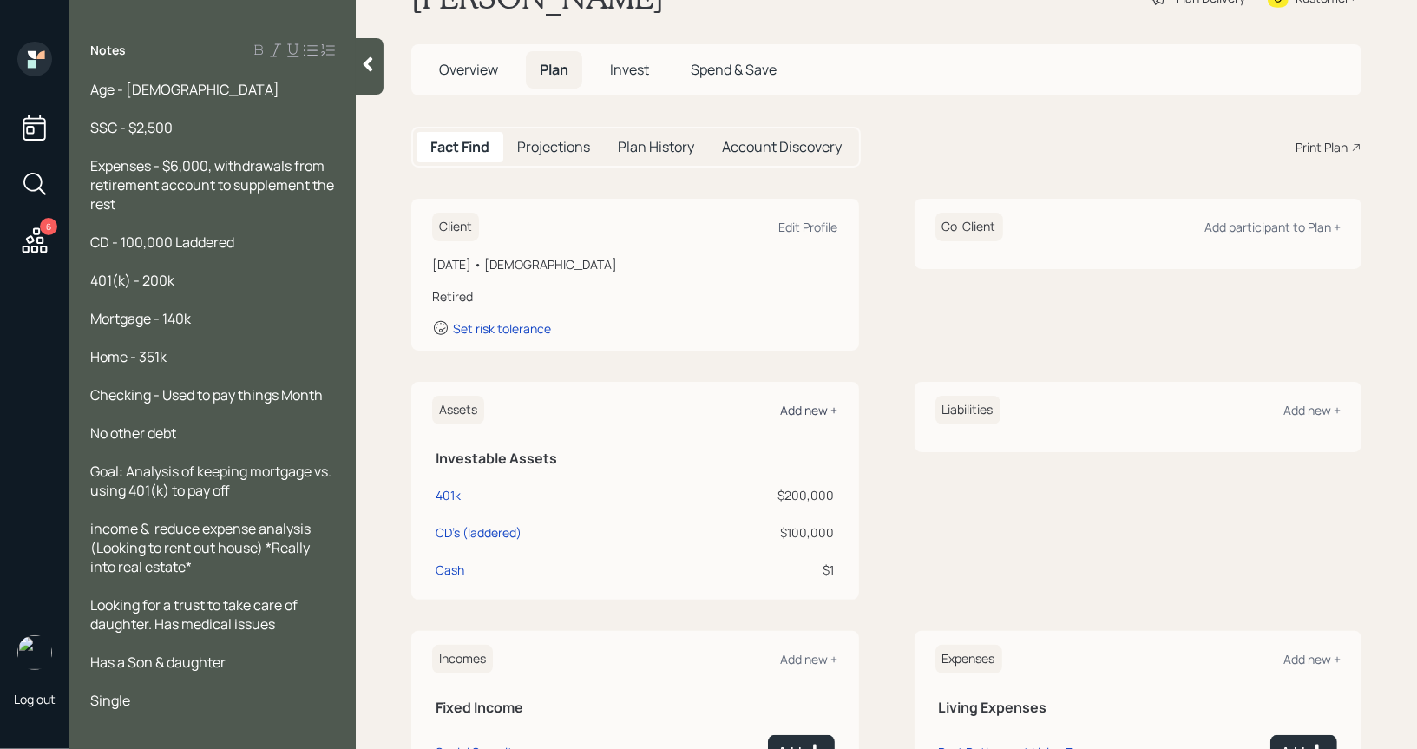
click at [805, 413] on div "Add new +" at bounding box center [809, 410] width 57 height 16
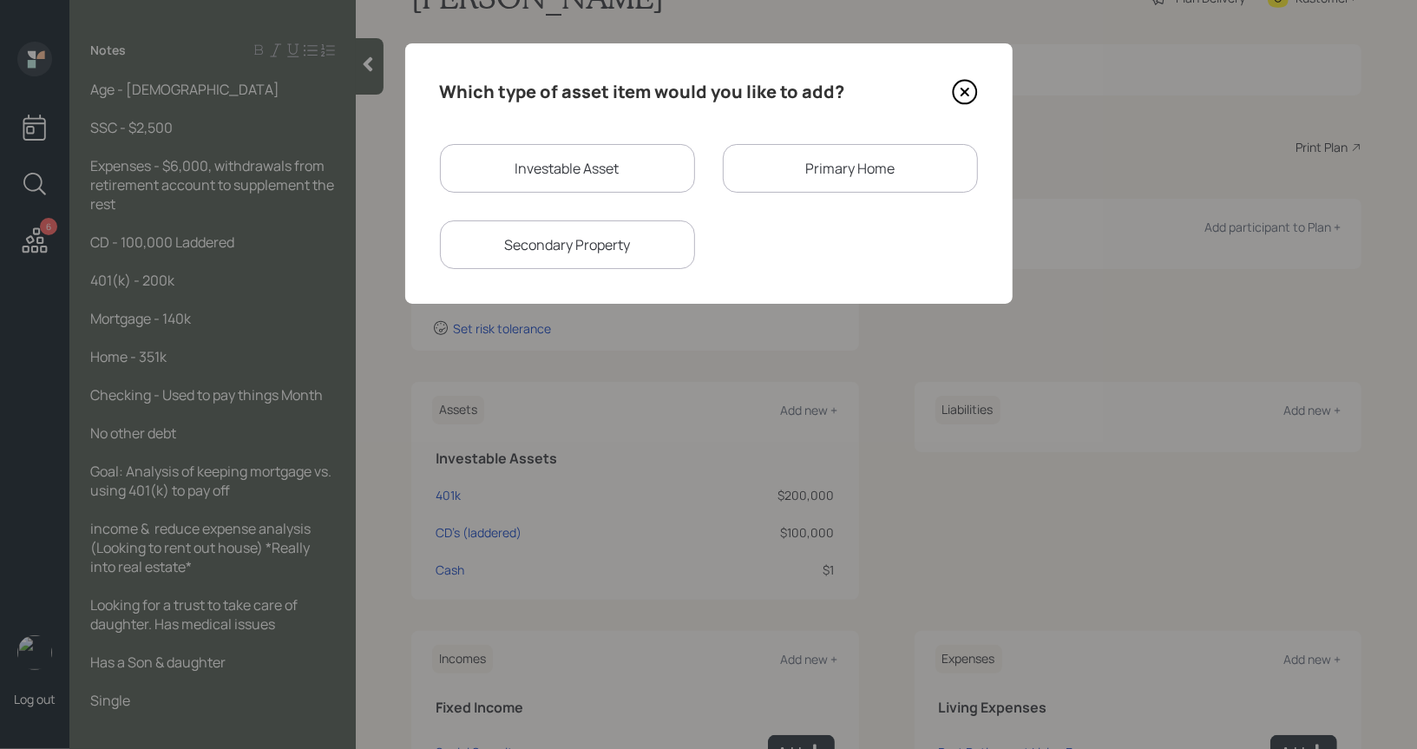
click at [849, 181] on div "Primary Home" at bounding box center [850, 168] width 255 height 49
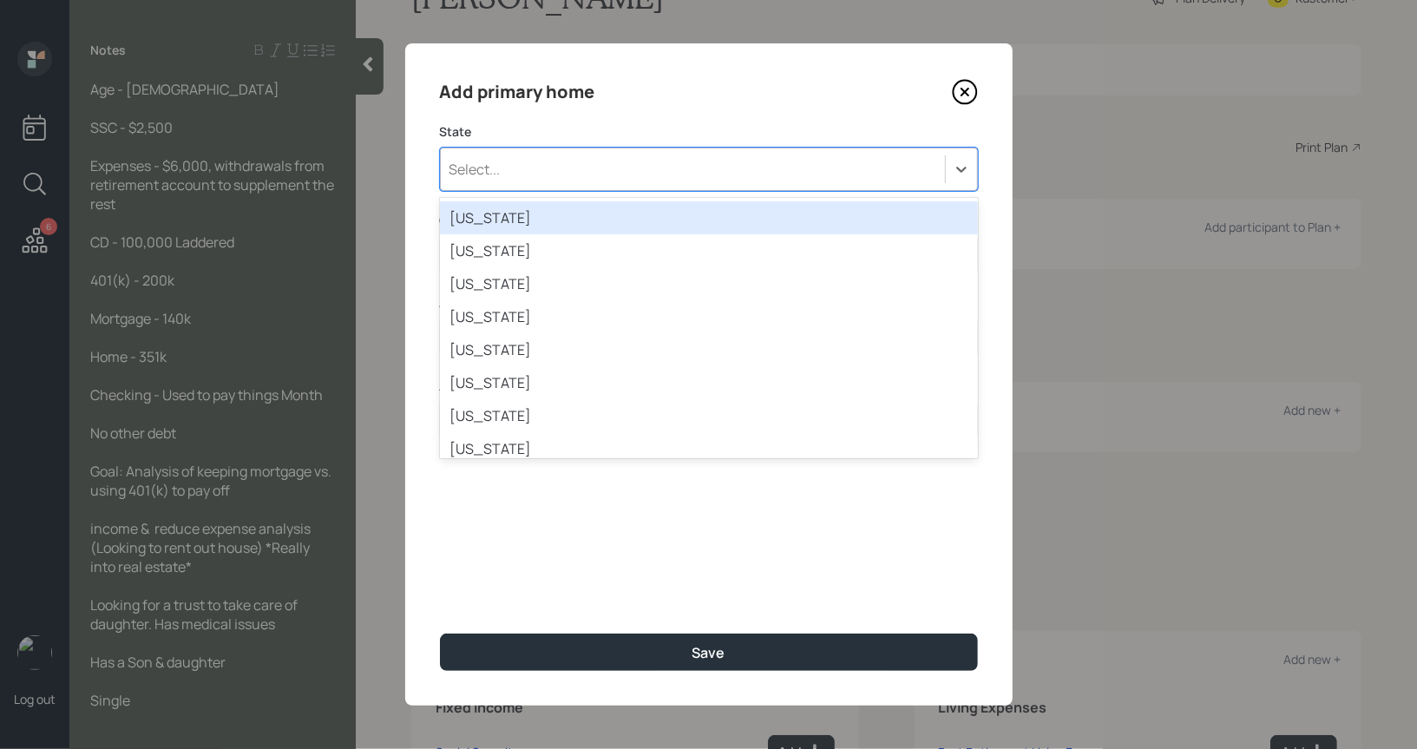
click at [690, 176] on div "Select..." at bounding box center [693, 169] width 504 height 30
type input "new"
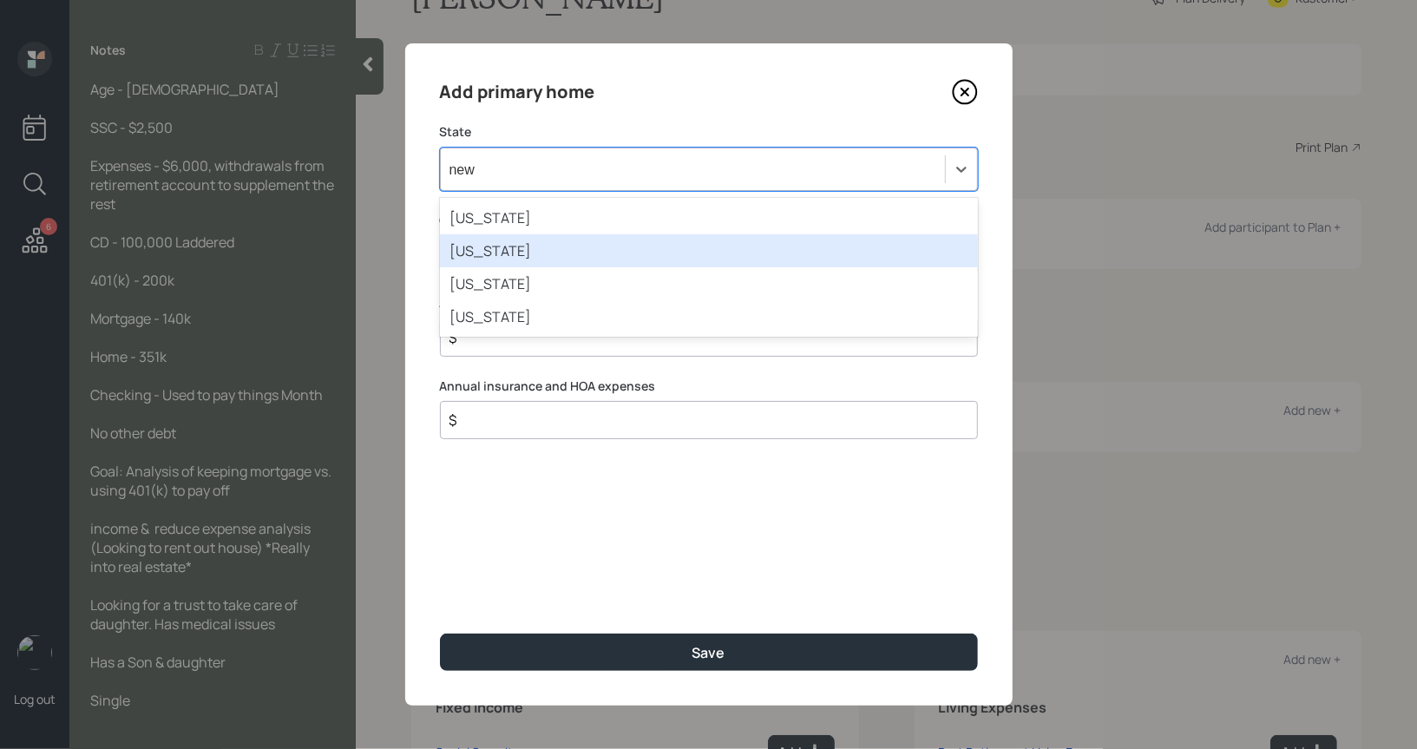
click at [630, 245] on div "[US_STATE]" at bounding box center [709, 250] width 538 height 33
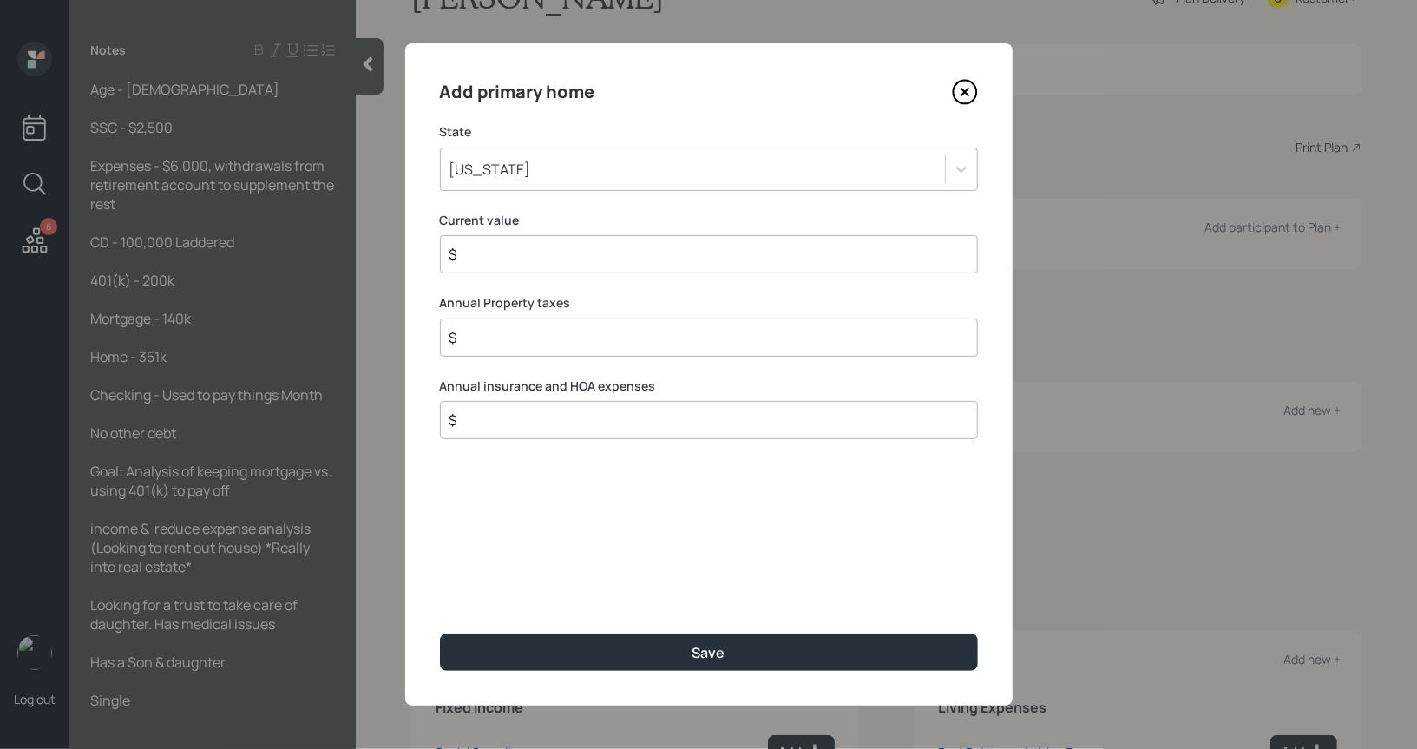
click at [580, 263] on input "$" at bounding box center [702, 254] width 508 height 21
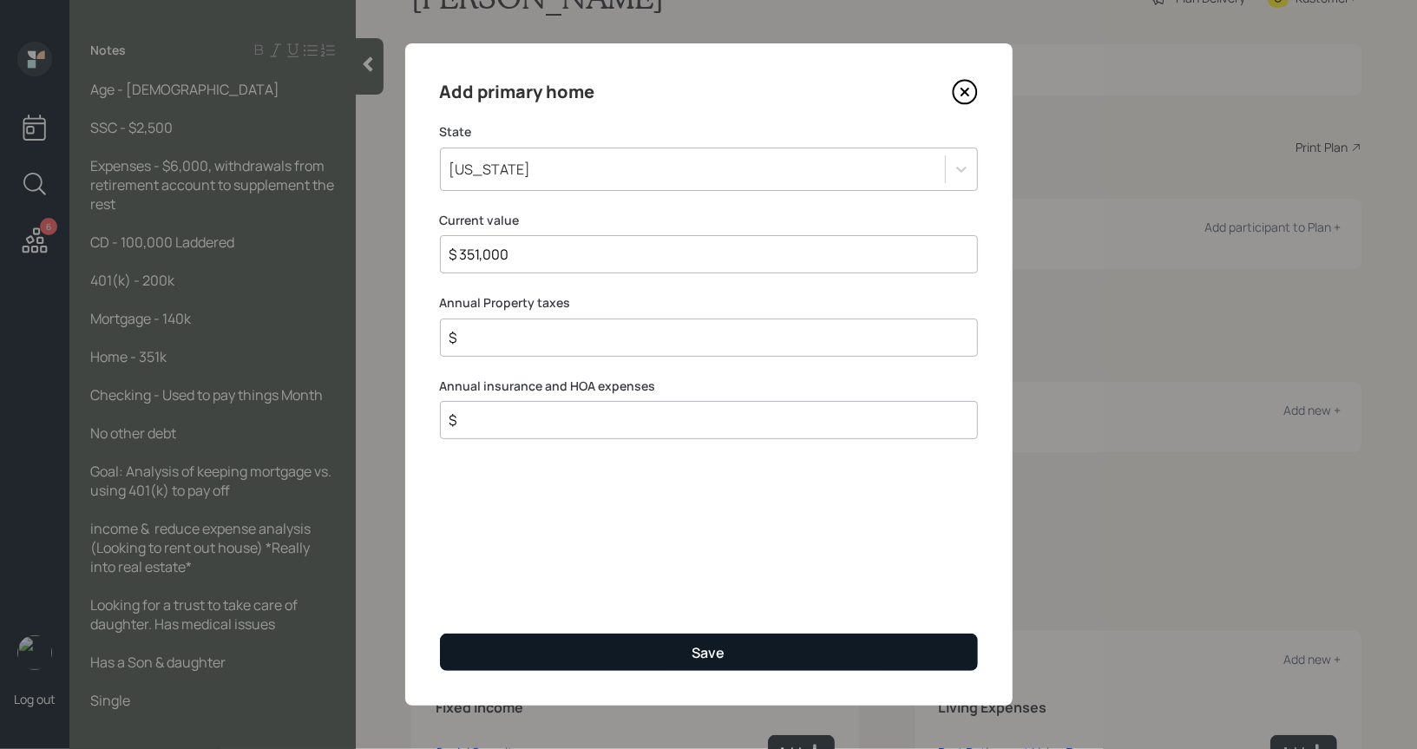
type input "$ 351,000"
click at [613, 651] on button "Save" at bounding box center [709, 651] width 538 height 37
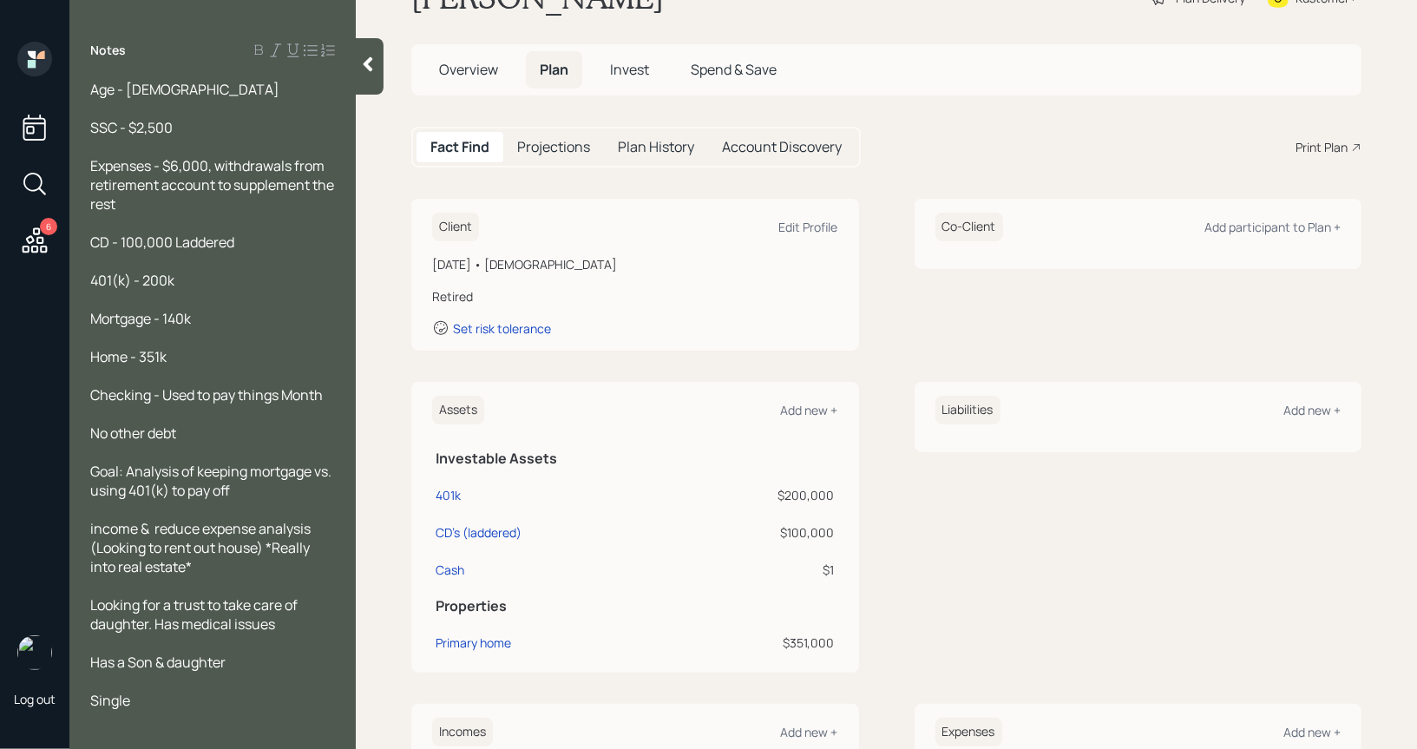
scroll to position [91, 0]
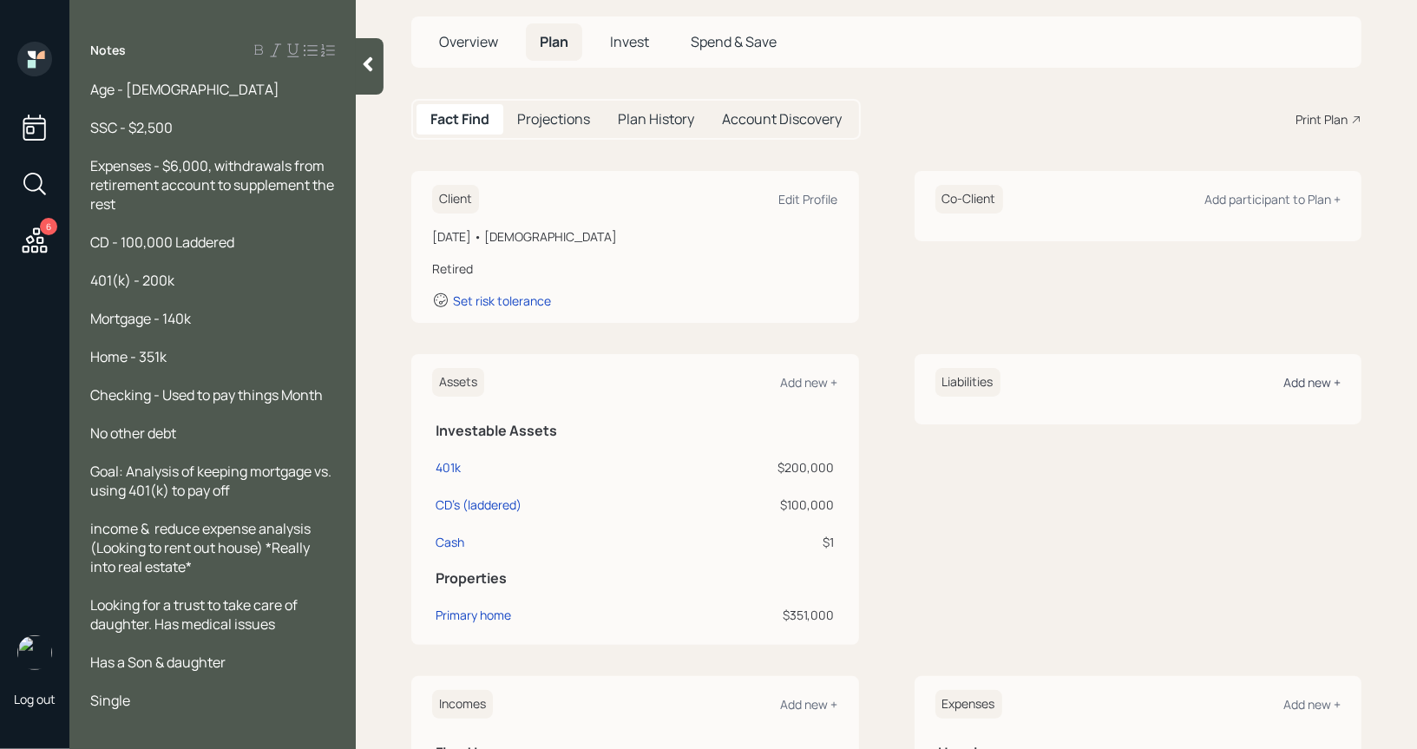
click at [1311, 382] on div "Add new +" at bounding box center [1311, 382] width 57 height 16
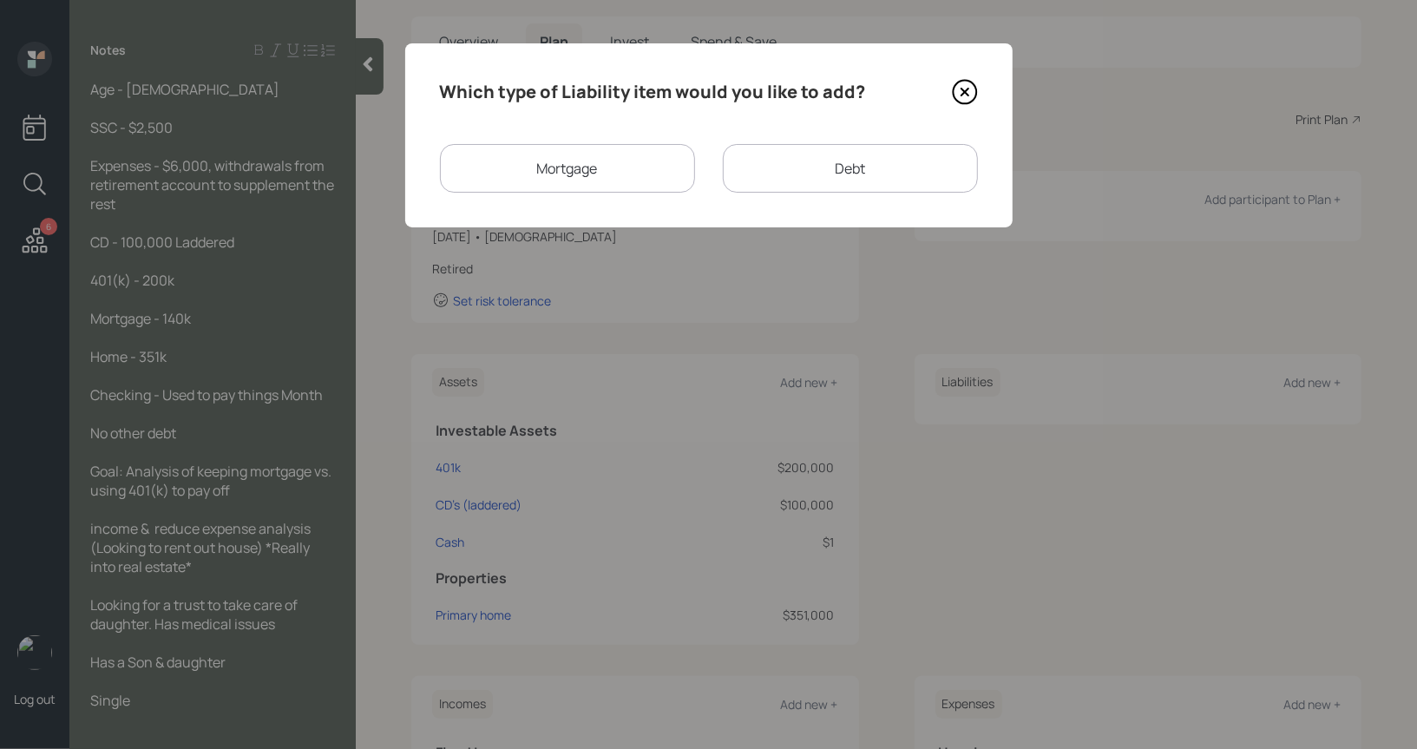
click at [540, 177] on div "Mortgage" at bounding box center [567, 168] width 255 height 49
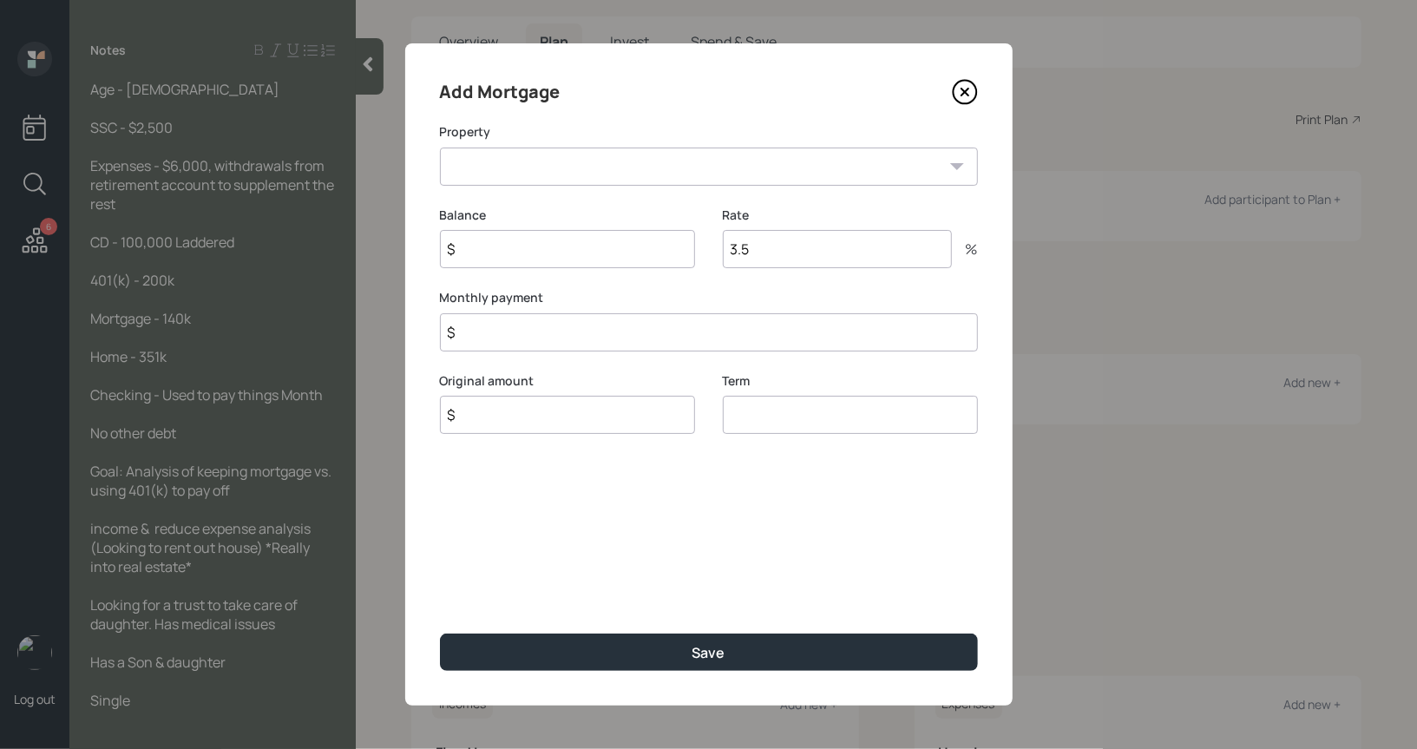
click at [538, 171] on select "NJ Primary home" at bounding box center [709, 167] width 538 height 38
select select "1b8f047f-19d3-472d-827a-cb84a1e5a98a"
click at [440, 148] on select "NJ Primary home" at bounding box center [709, 167] width 538 height 38
click at [505, 250] on input "$" at bounding box center [567, 249] width 255 height 38
type input "$ 140,000"
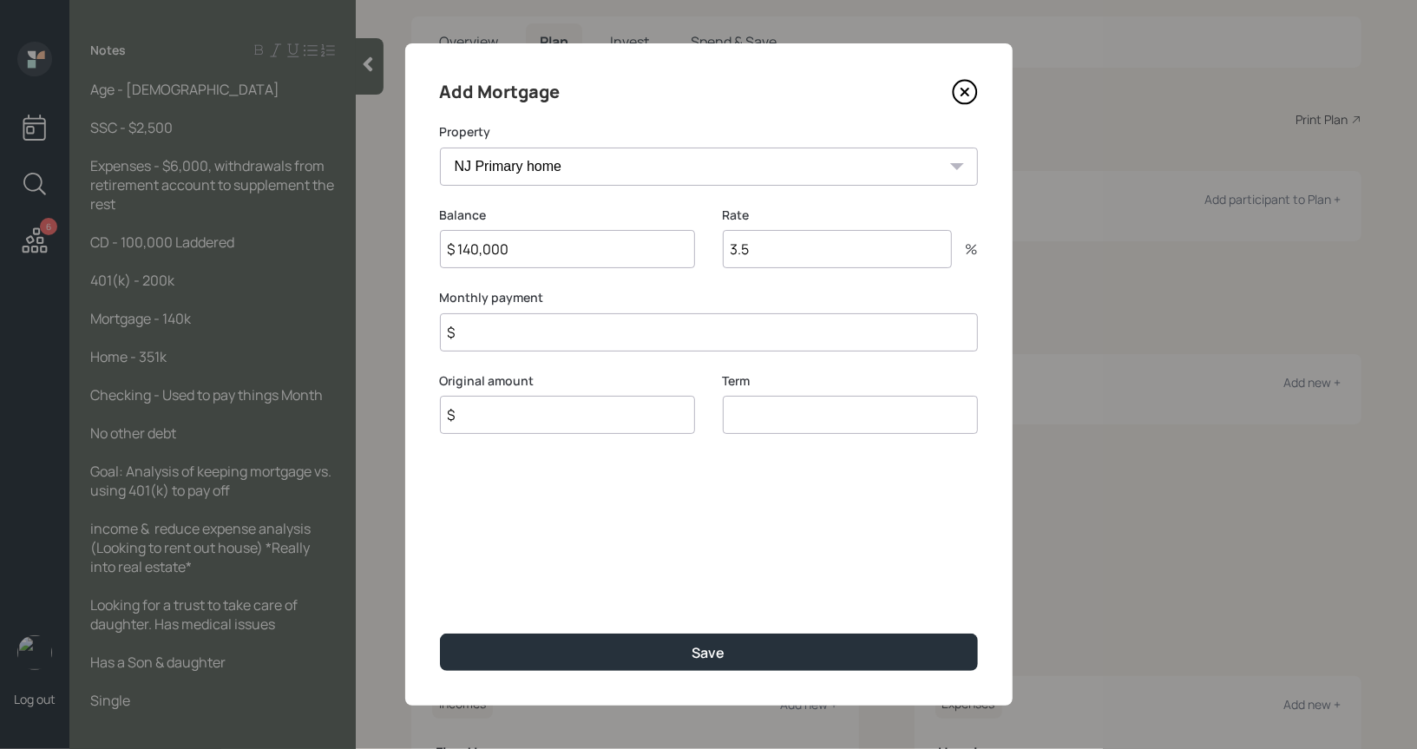
click at [501, 421] on input "$" at bounding box center [567, 415] width 255 height 38
type input "$ 140,000"
click at [747, 417] on input "number" at bounding box center [850, 415] width 255 height 38
type input "30"
click at [563, 344] on input "$" at bounding box center [709, 332] width 538 height 38
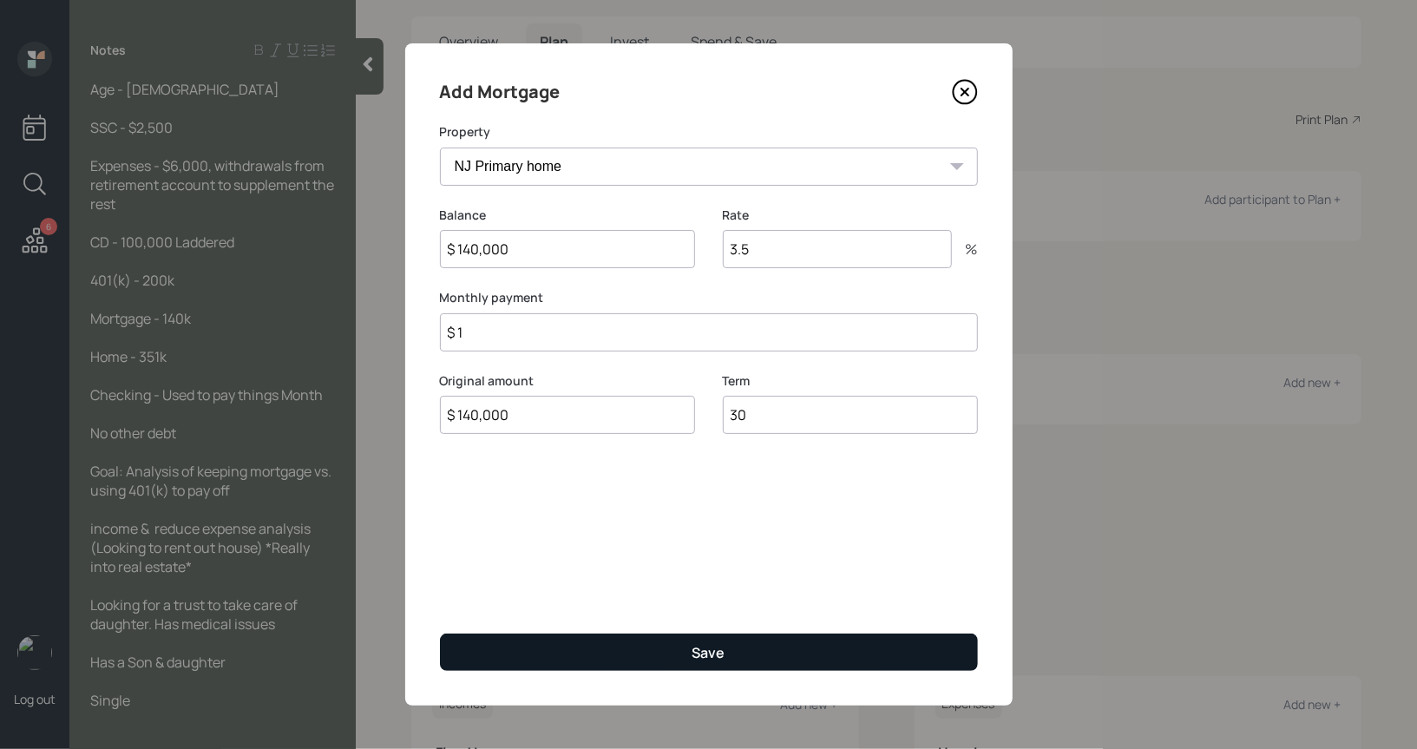
type input "$ 1"
click at [587, 653] on button "Save" at bounding box center [709, 651] width 538 height 37
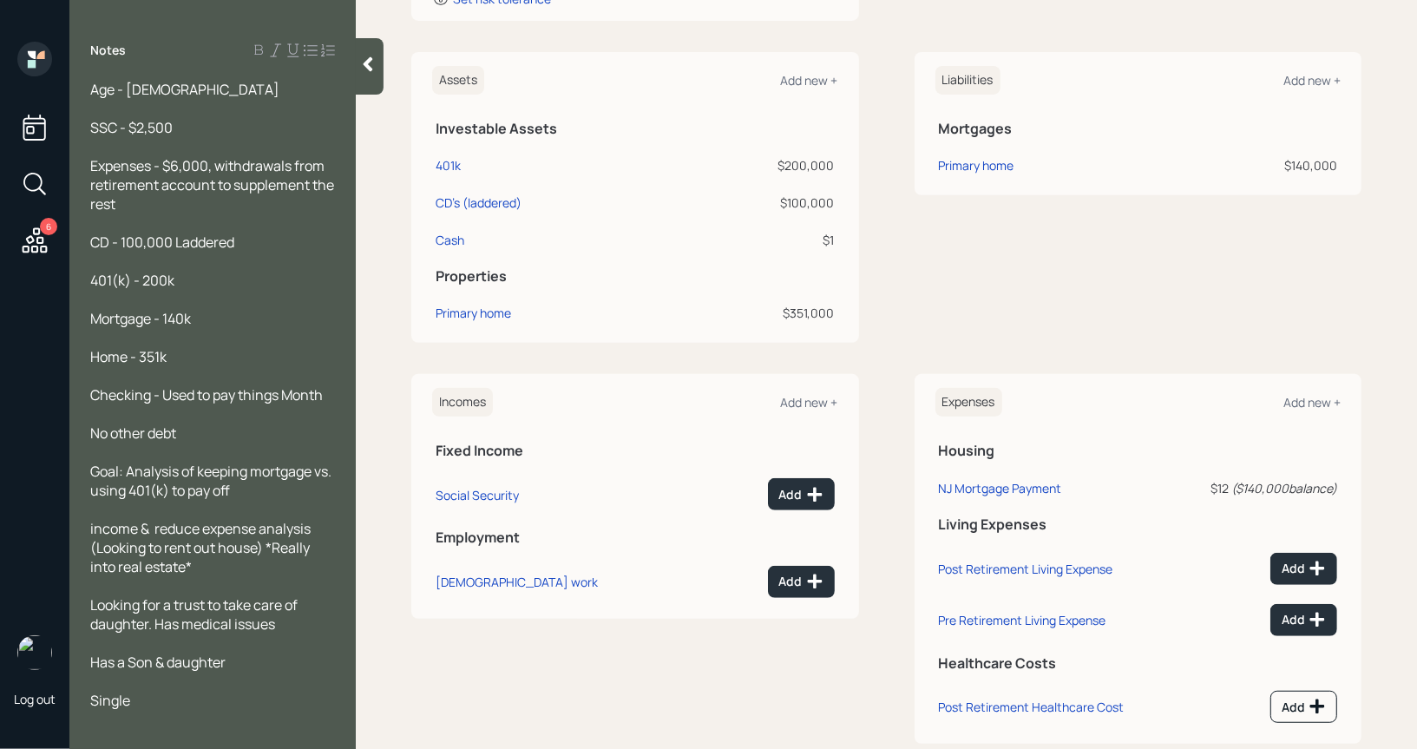
scroll to position [426, 0]
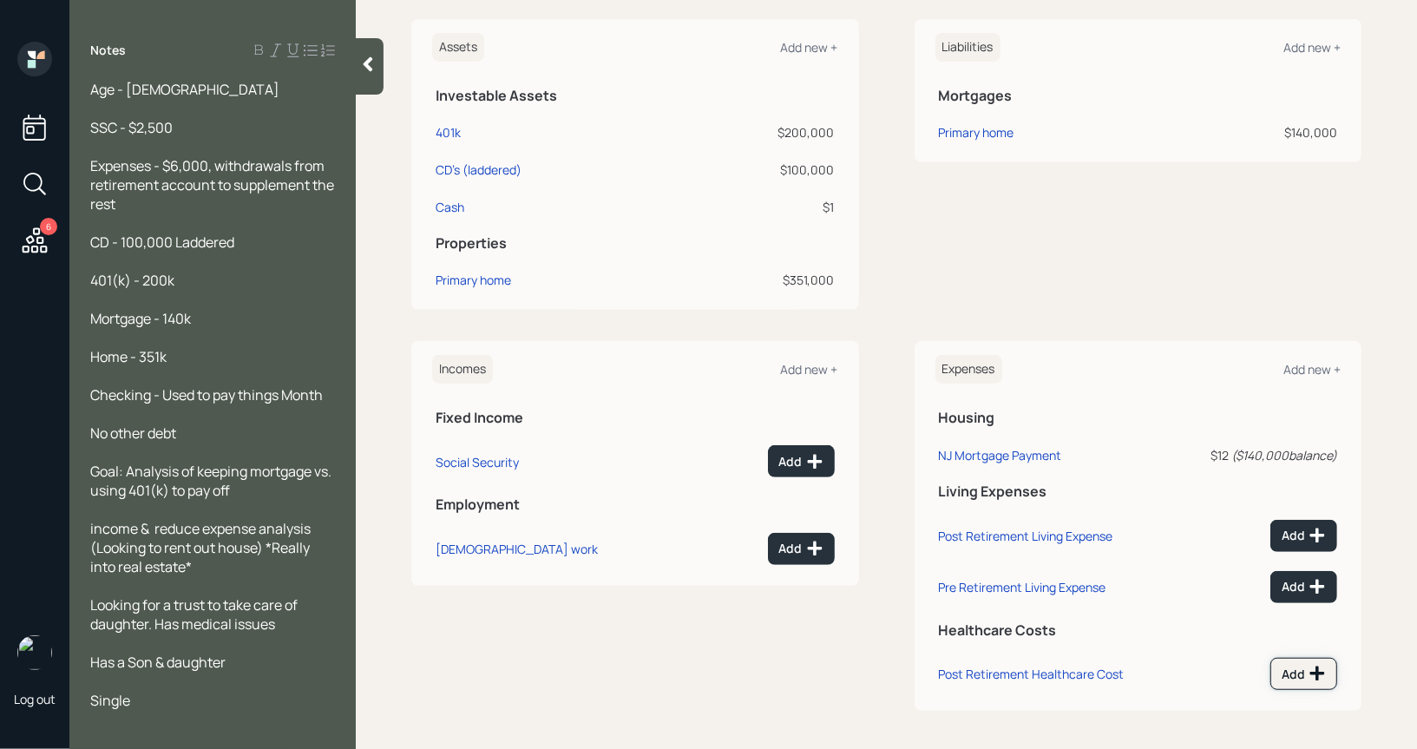
click at [1309, 673] on icon at bounding box center [1317, 673] width 17 height 17
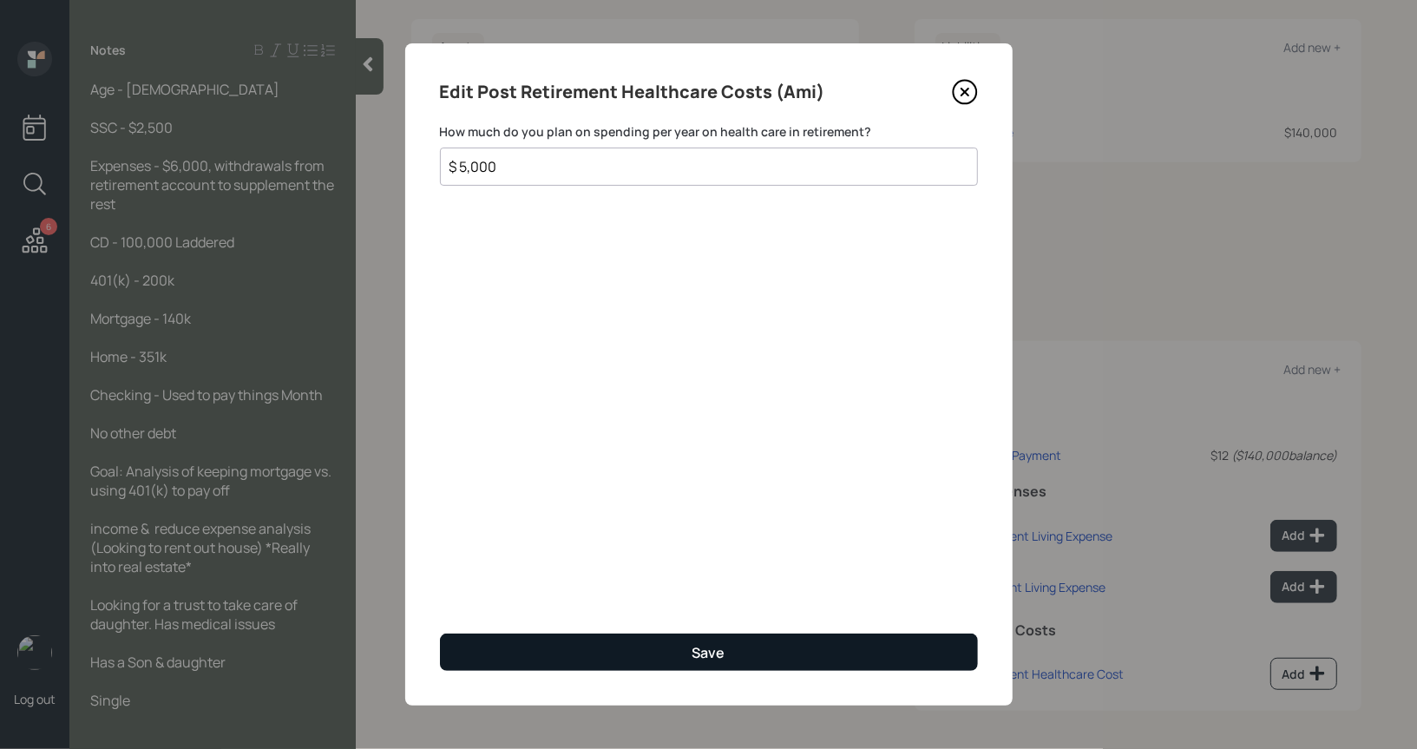
type input "$ 5,000"
click at [562, 648] on button "Save" at bounding box center [709, 651] width 538 height 37
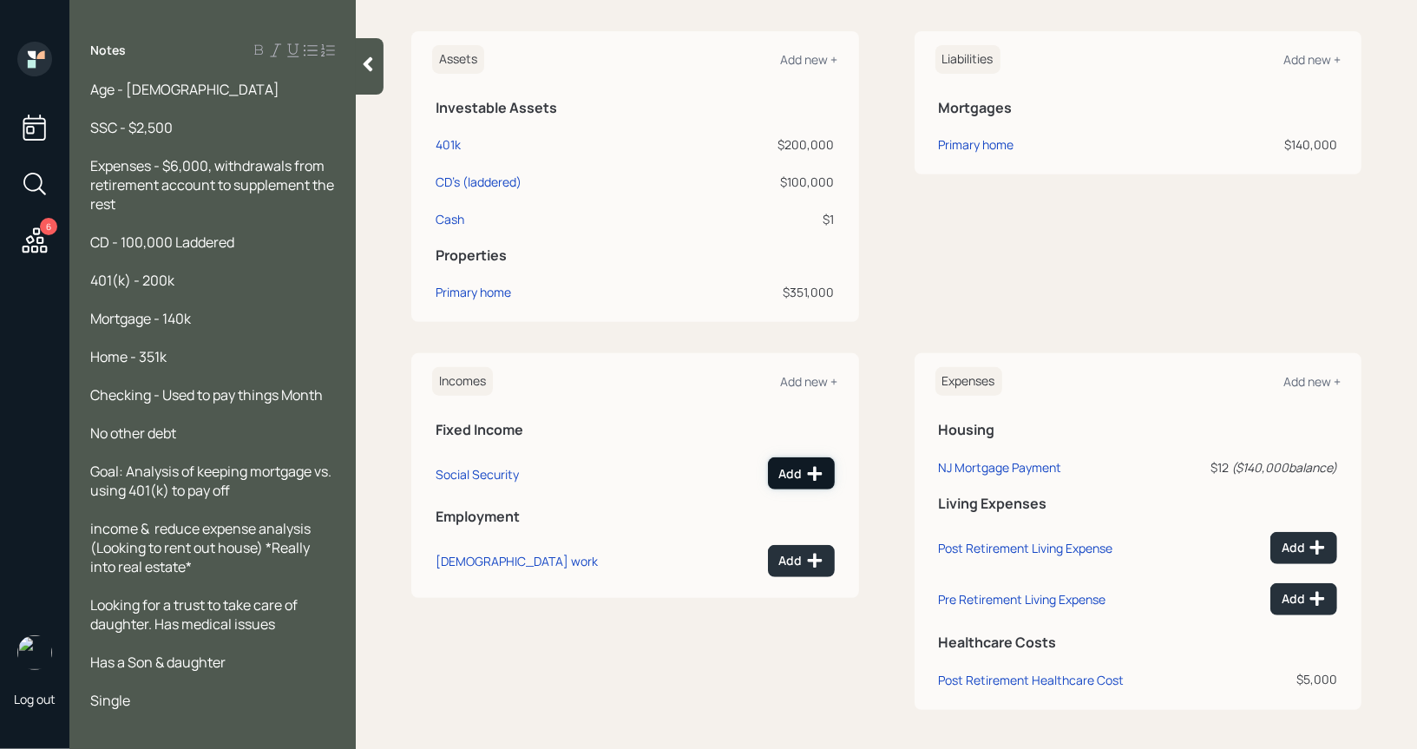
click at [803, 457] on button "Add" at bounding box center [801, 473] width 67 height 32
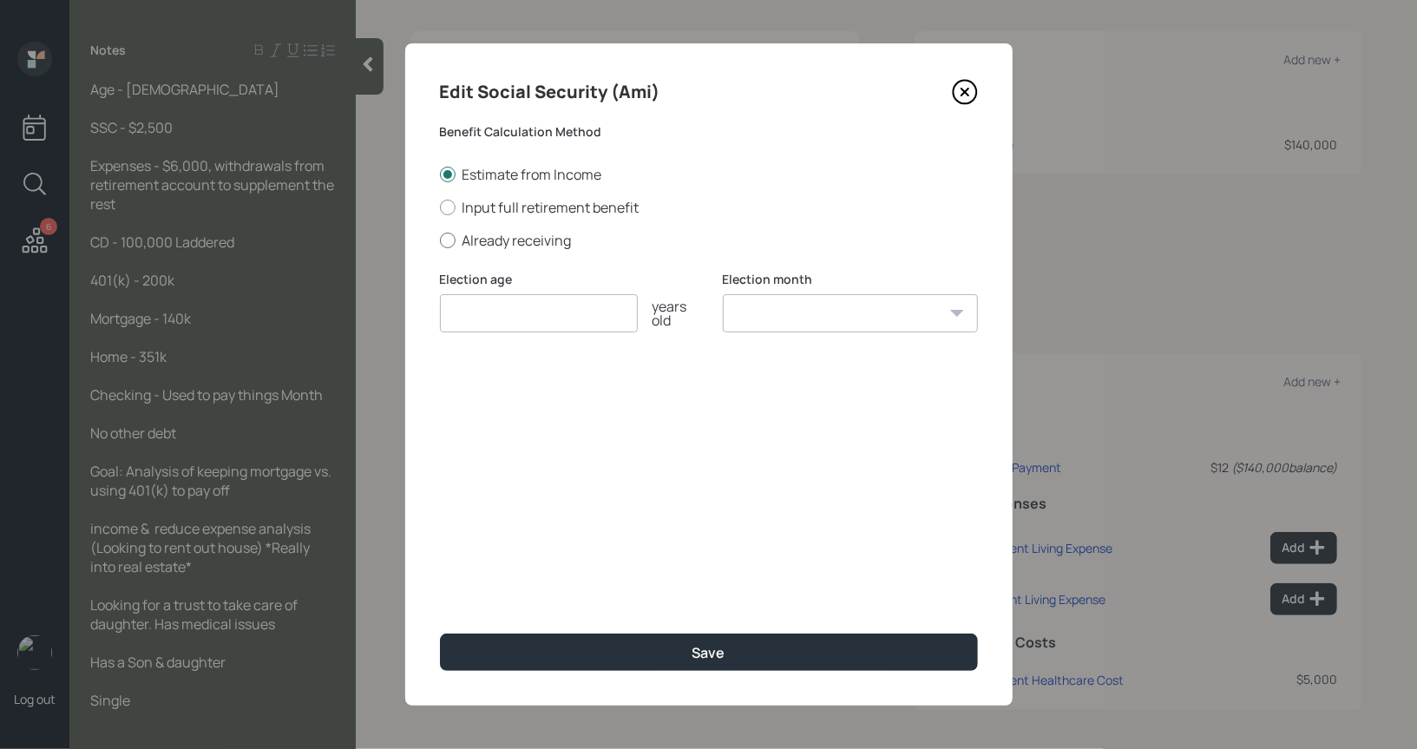
click at [452, 241] on div at bounding box center [448, 241] width 16 height 16
click at [440, 240] on input "Already receiving" at bounding box center [439, 239] width 1 height 1
radio input "true"
click at [490, 312] on input "number" at bounding box center [539, 313] width 198 height 38
type input "67"
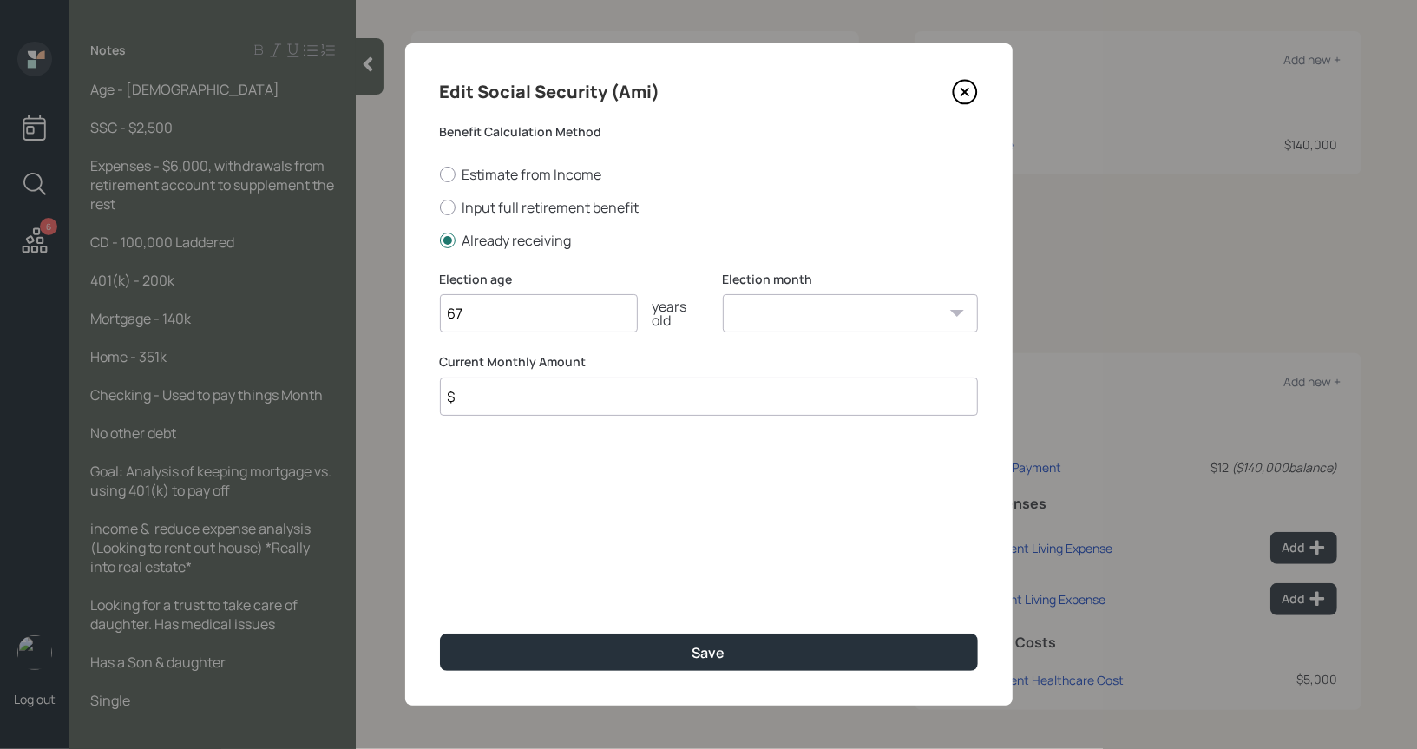
click at [783, 312] on select "January February March April May June July August September October November De…" at bounding box center [850, 313] width 255 height 38
select select "1"
click at [723, 294] on select "January February March April May June July August September October November De…" at bounding box center [850, 313] width 255 height 38
click at [630, 398] on input "$" at bounding box center [709, 396] width 538 height 38
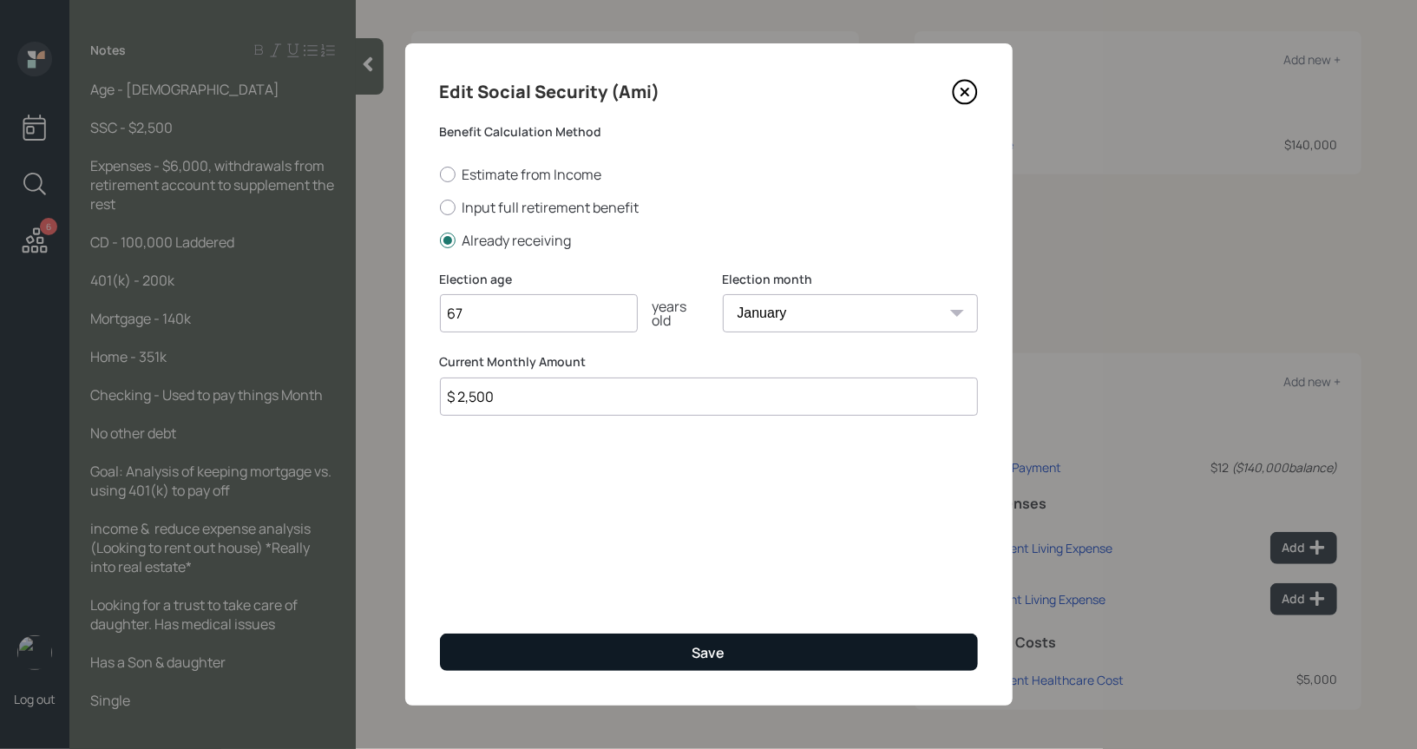
type input "$ 2,500"
click at [663, 646] on button "Save" at bounding box center [709, 651] width 538 height 37
